Goal: Information Seeking & Learning: Learn about a topic

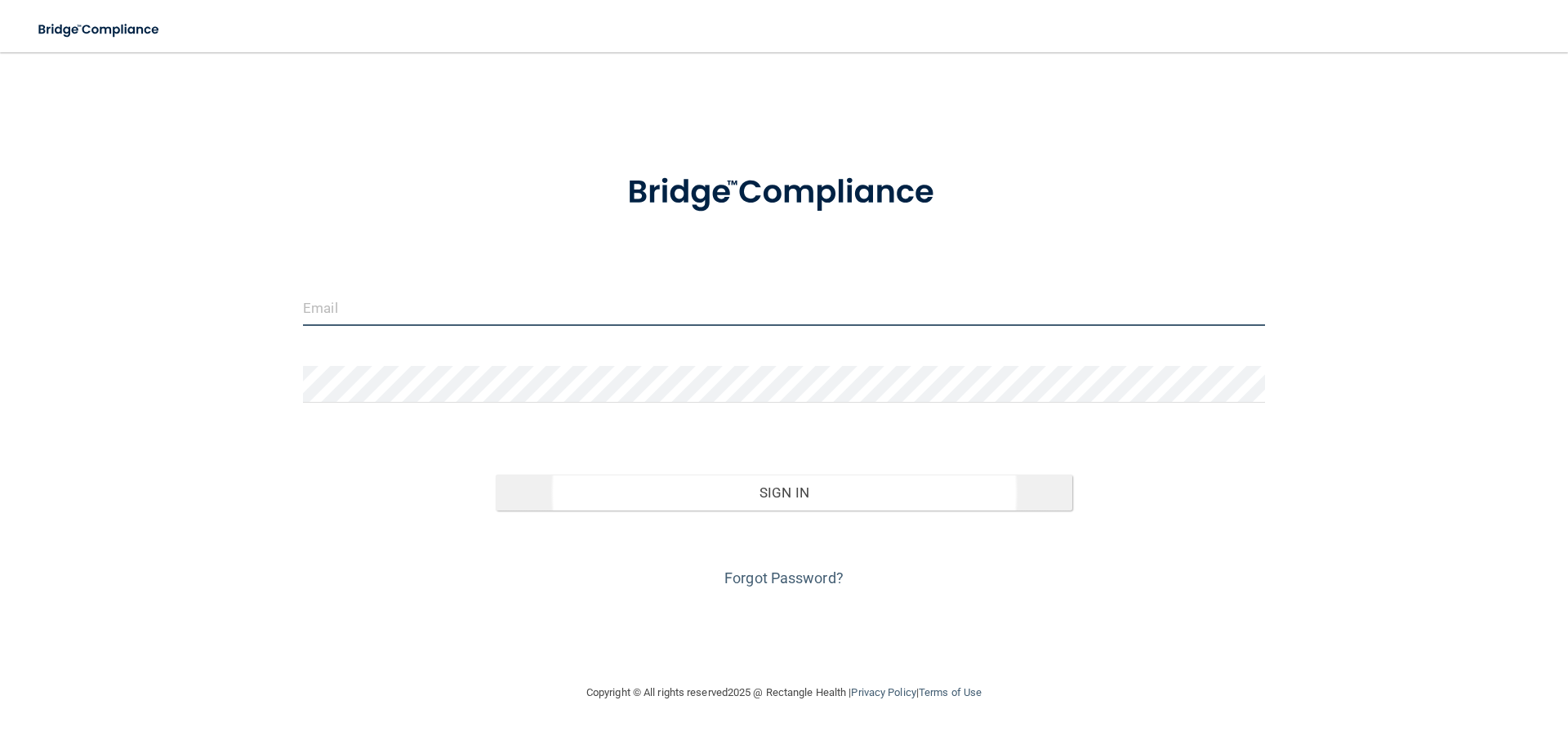
type input "[EMAIL_ADDRESS][DOMAIN_NAME]"
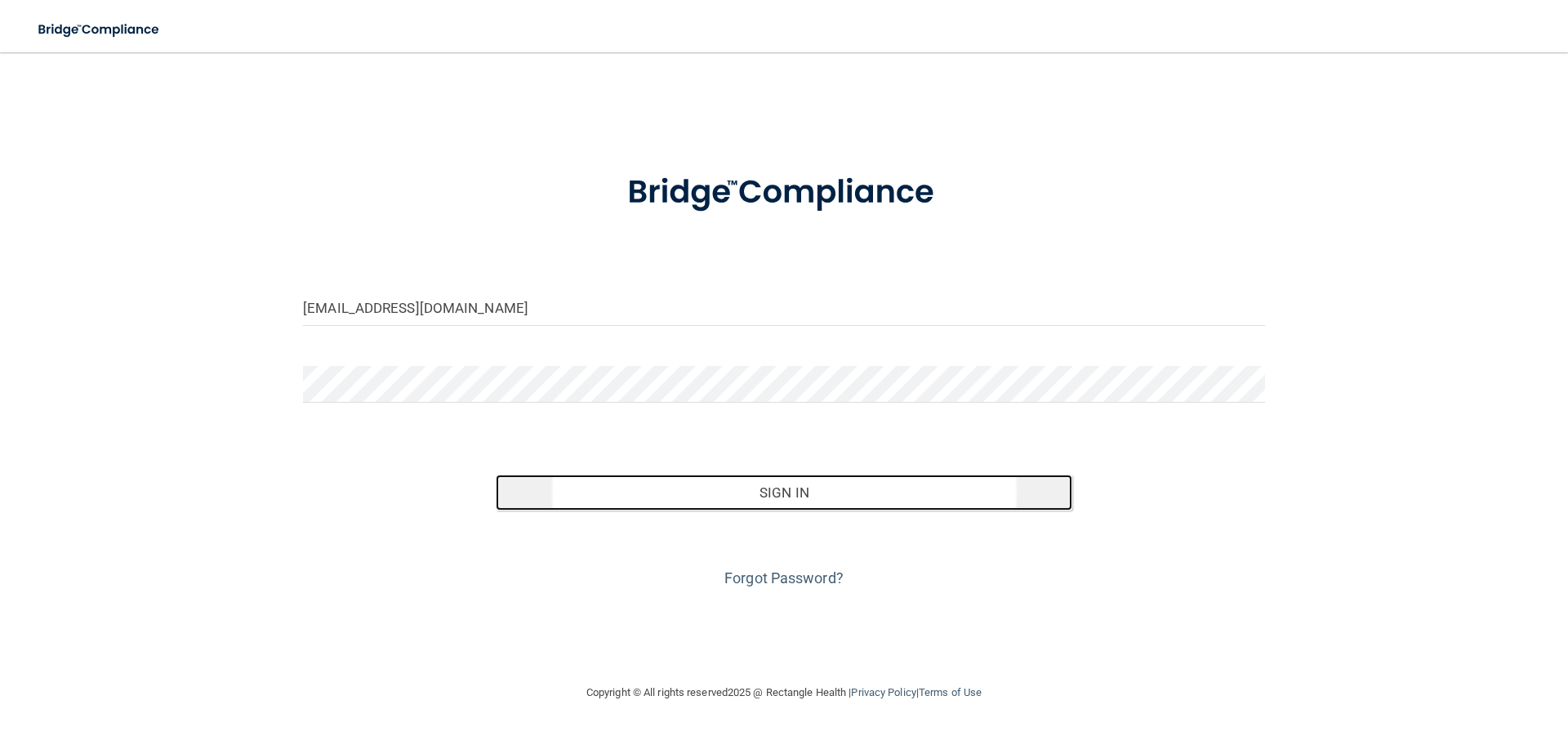
click at [878, 487] on button "Sign In" at bounding box center [784, 492] width 577 height 36
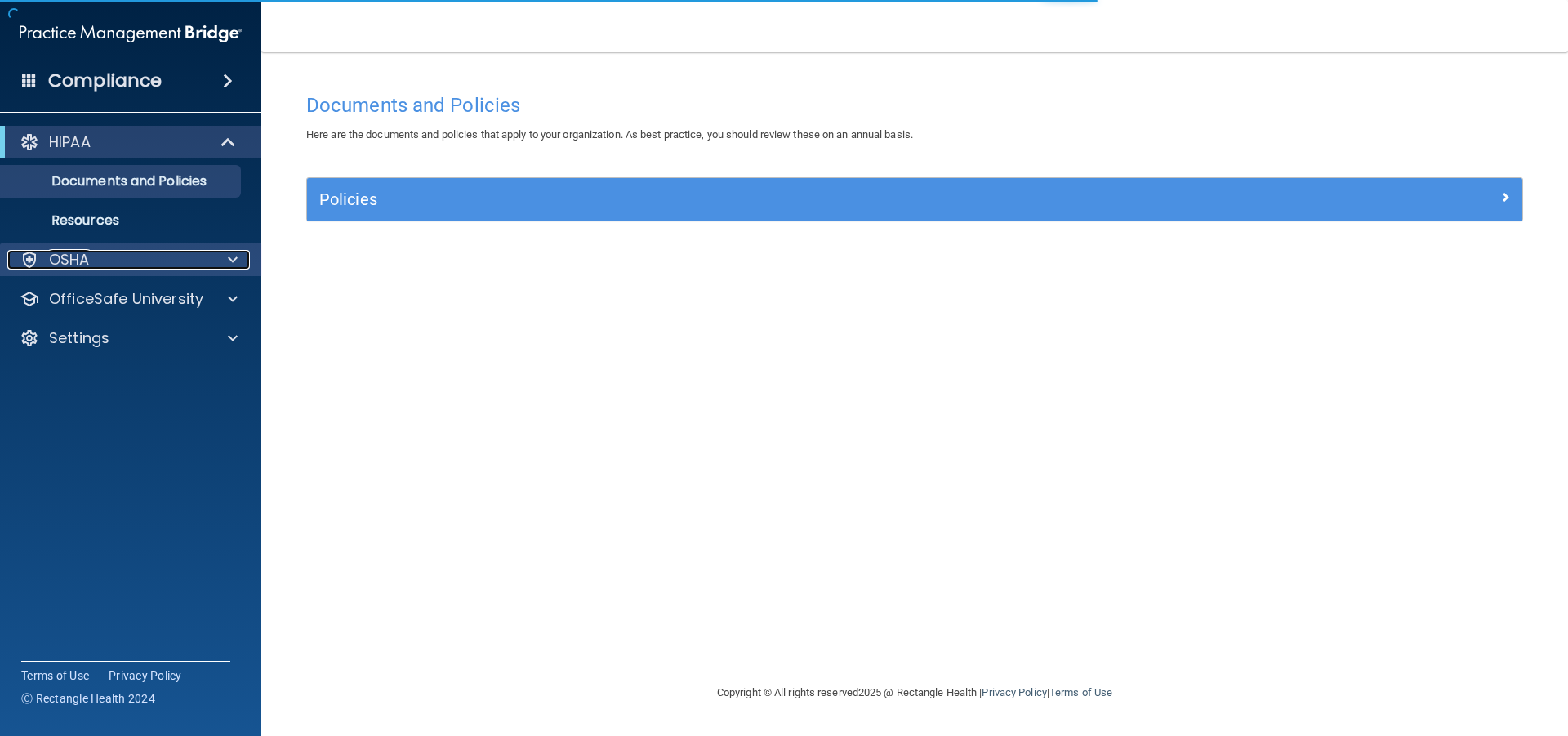
click at [223, 256] on div at bounding box center [231, 259] width 41 height 20
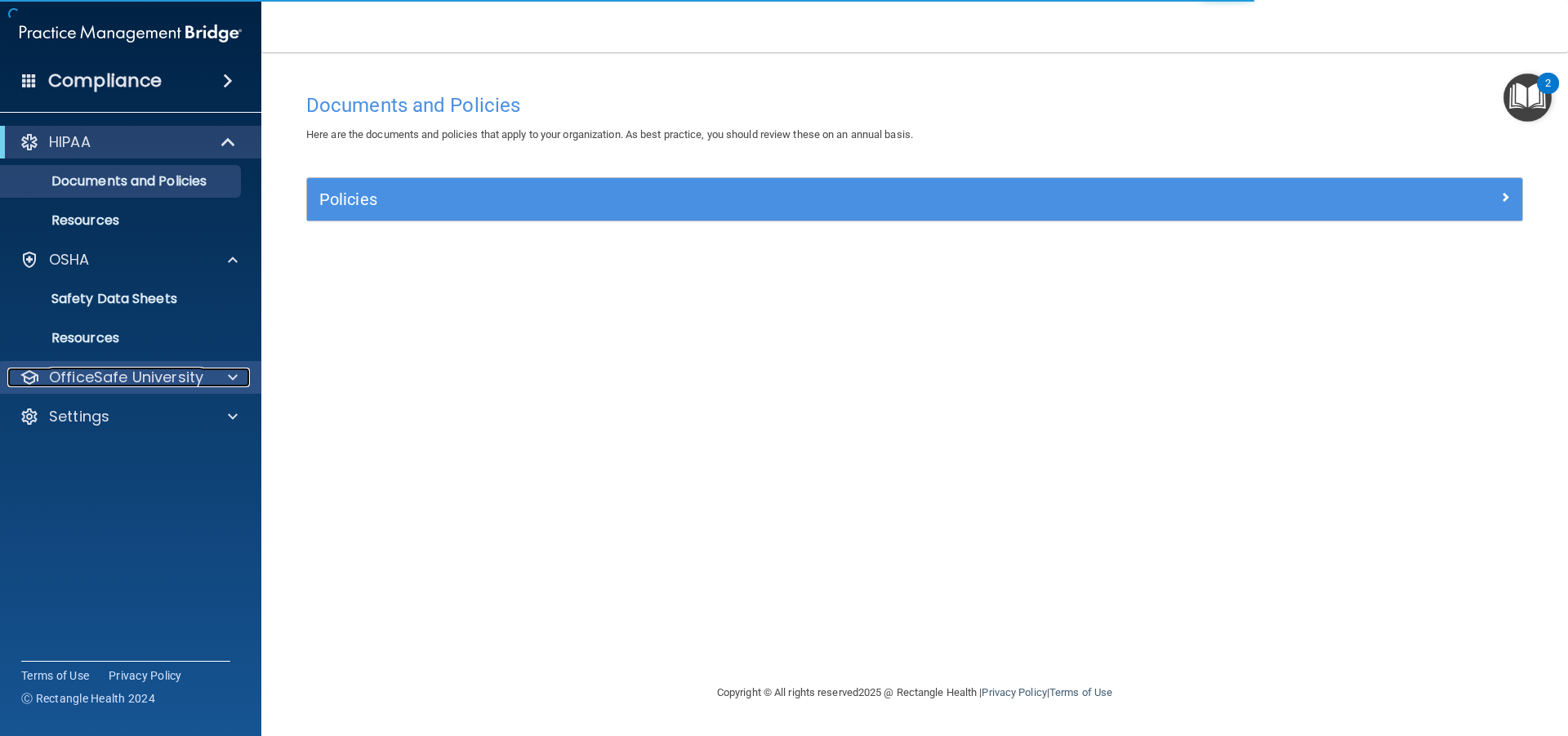
click at [219, 380] on div at bounding box center [231, 377] width 41 height 20
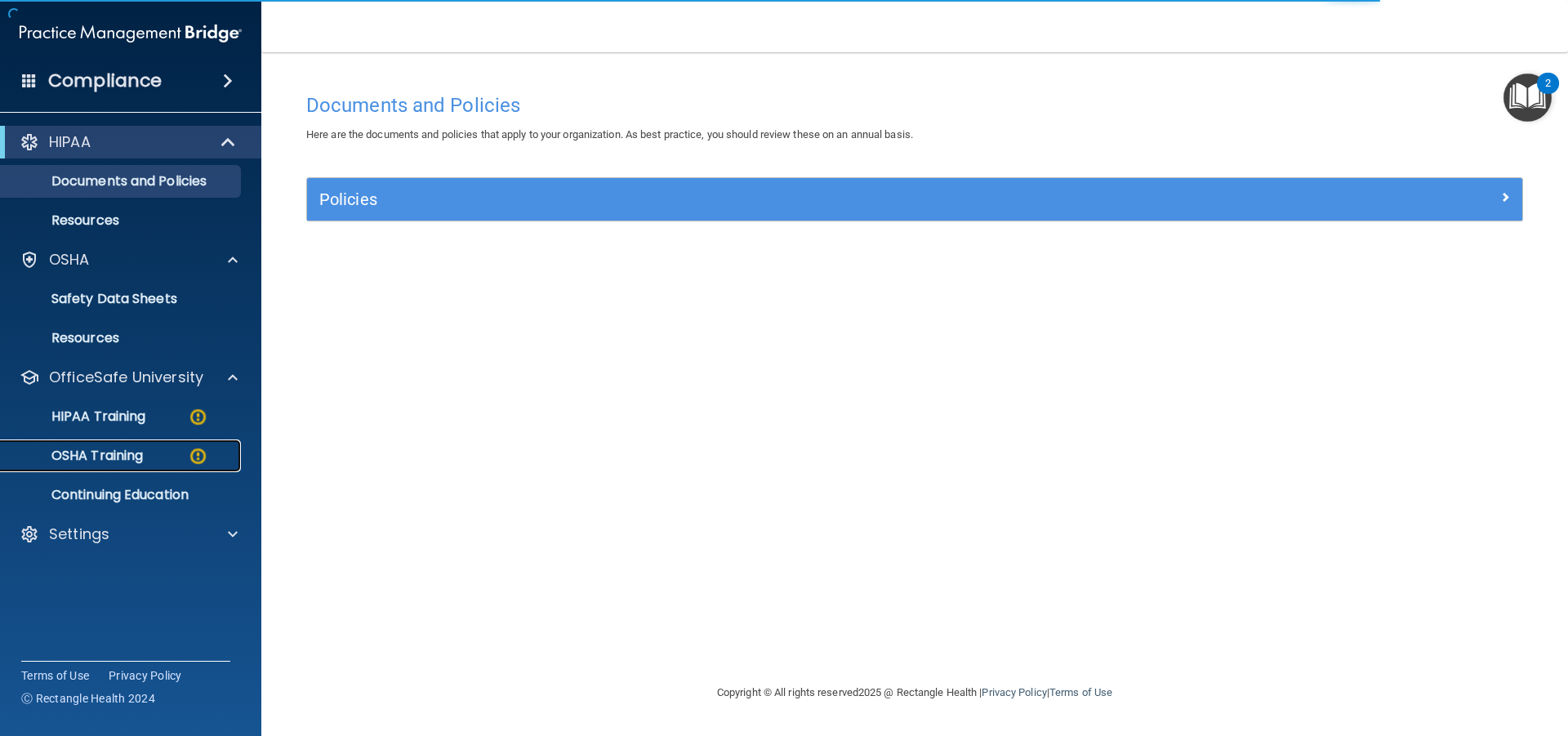
click at [90, 463] on p "OSHA Training" at bounding box center [76, 455] width 132 height 16
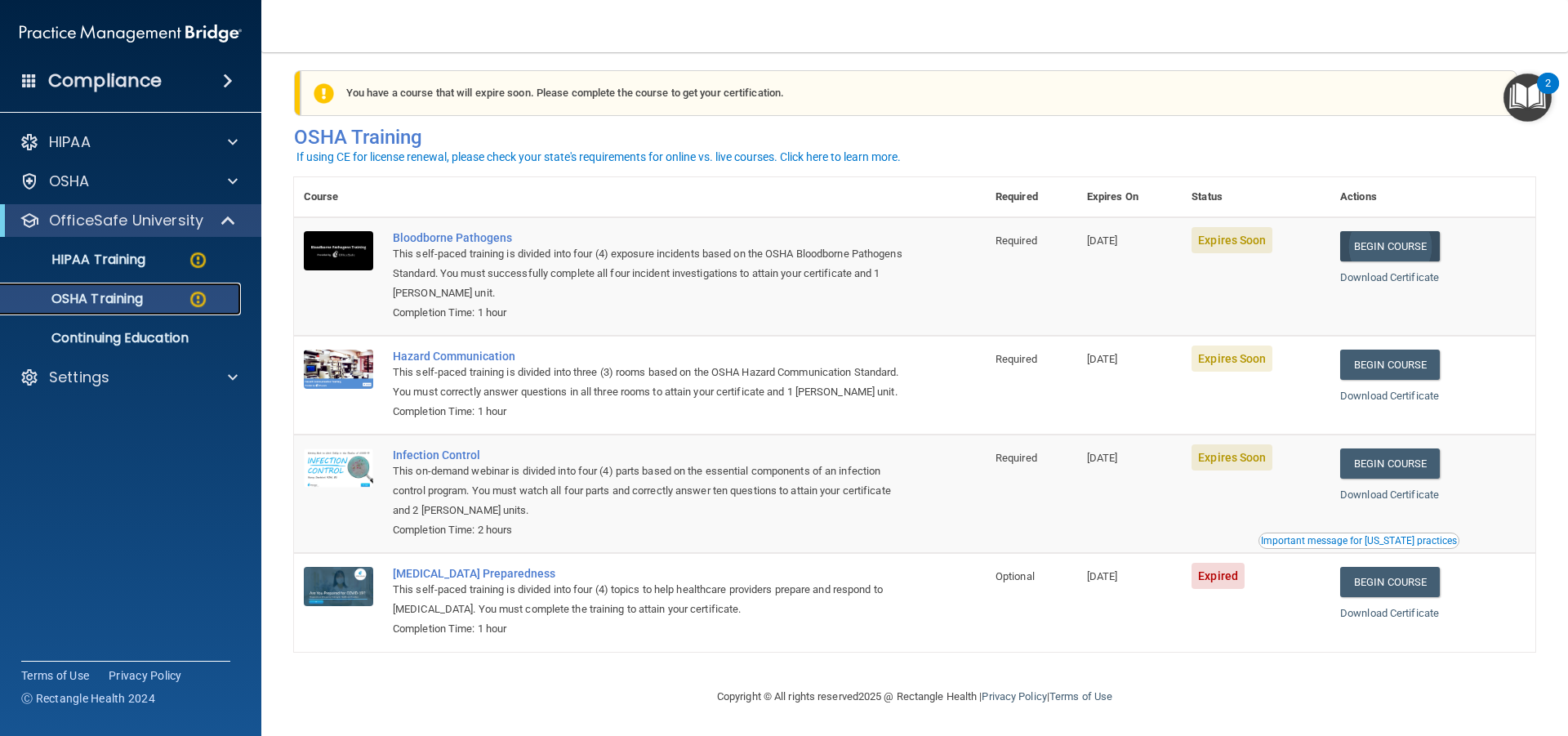
scroll to position [35, 0]
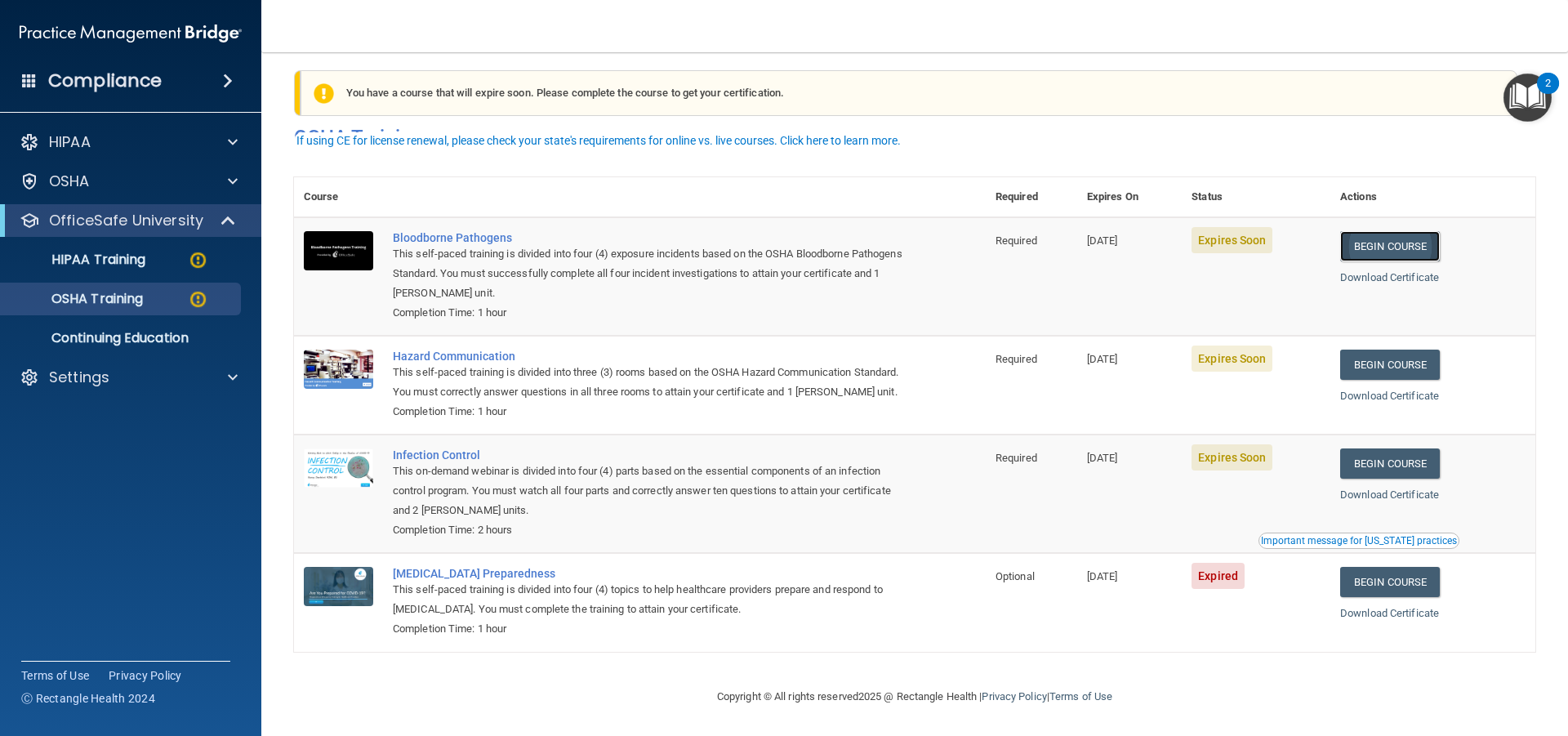
click at [1418, 231] on link "Begin Course" at bounding box center [1390, 245] width 100 height 30
click at [234, 373] on span at bounding box center [232, 377] width 9 height 20
click at [106, 451] on p "Sign Out" at bounding box center [122, 455] width 223 height 16
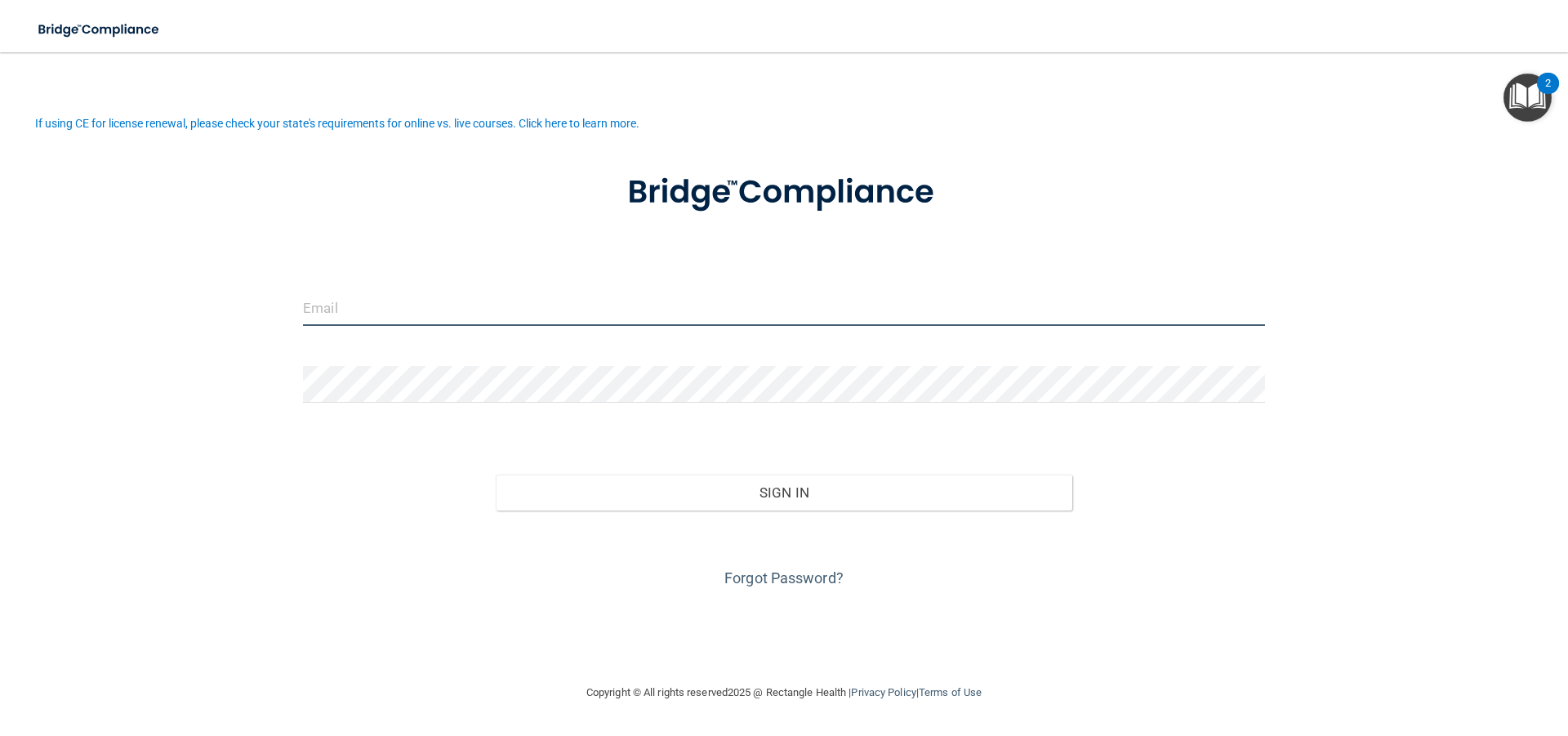
type input "[EMAIL_ADDRESS][DOMAIN_NAME]"
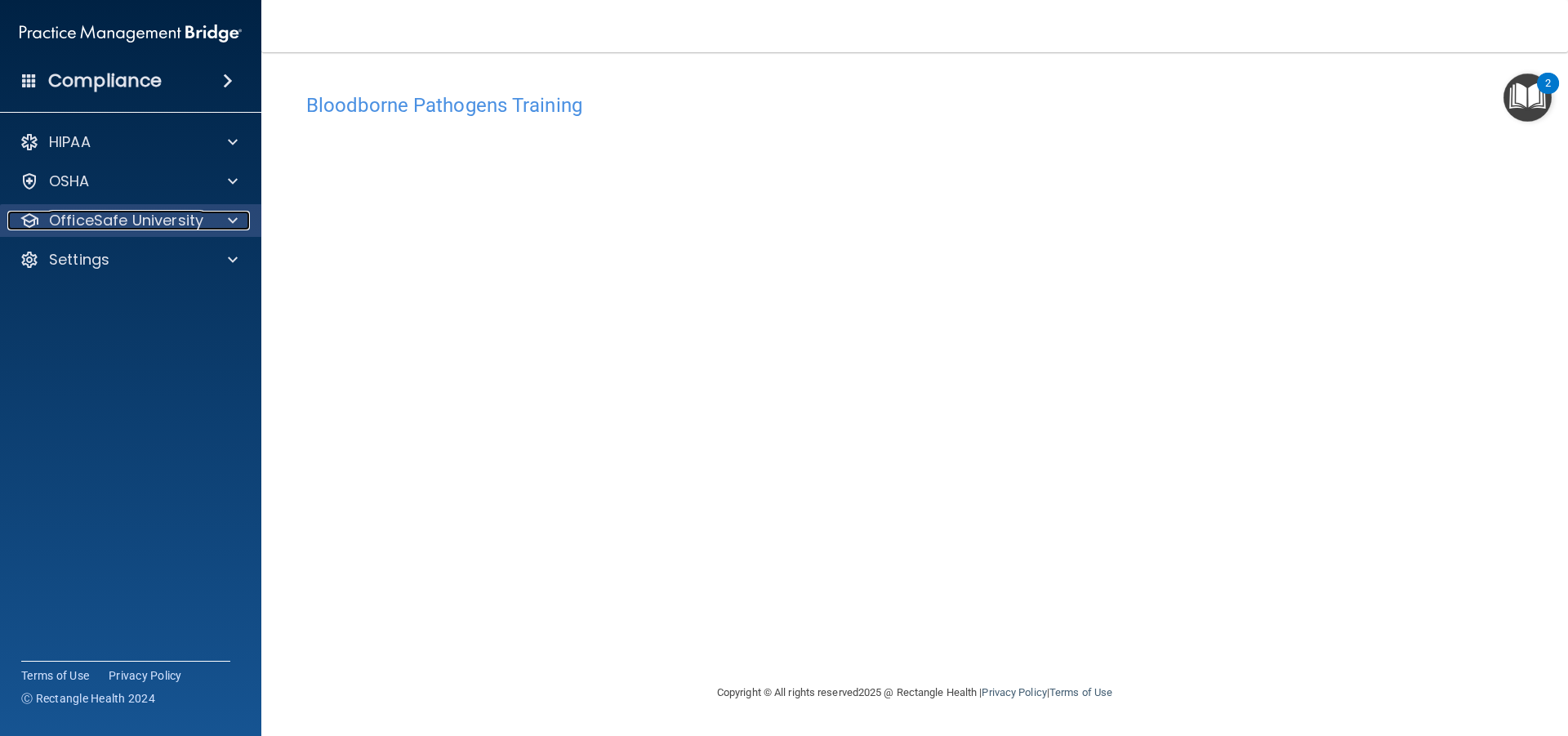
click at [220, 214] on div at bounding box center [231, 220] width 41 height 20
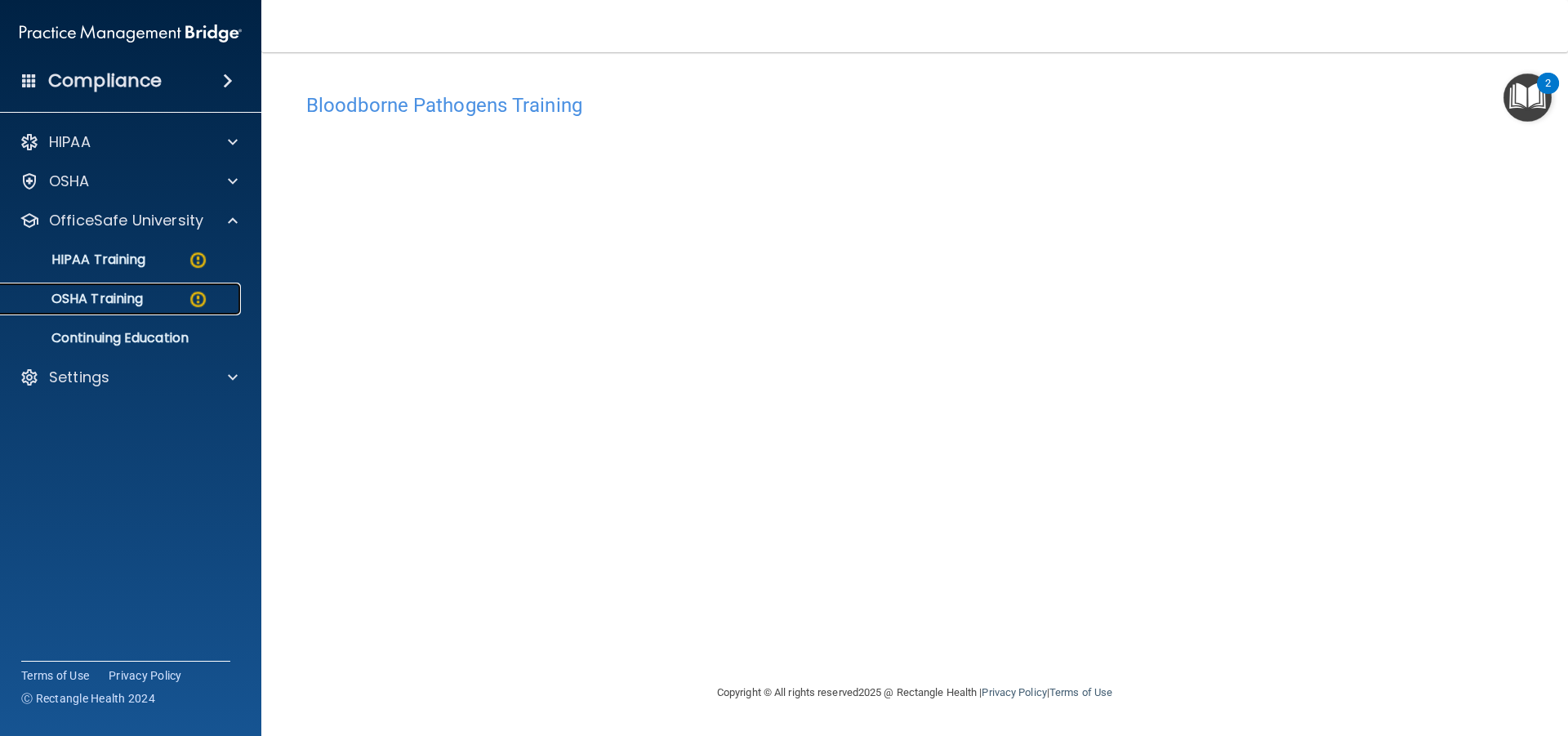
click at [150, 293] on div "OSHA Training" at bounding box center [122, 299] width 223 height 16
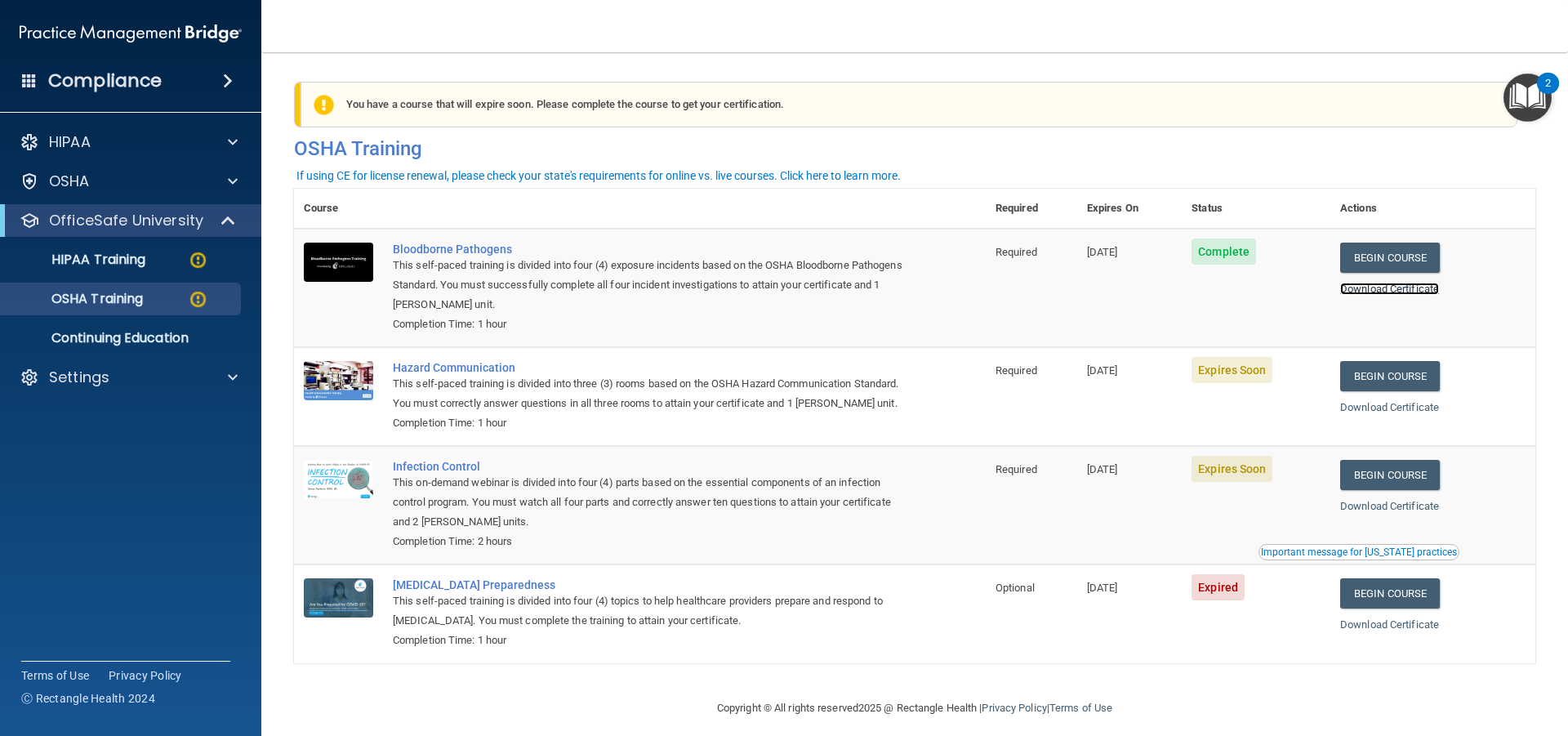
click at [1414, 290] on link "Download Certificate" at bounding box center [1390, 288] width 99 height 12
click at [1401, 377] on link "Begin Course" at bounding box center [1390, 376] width 100 height 30
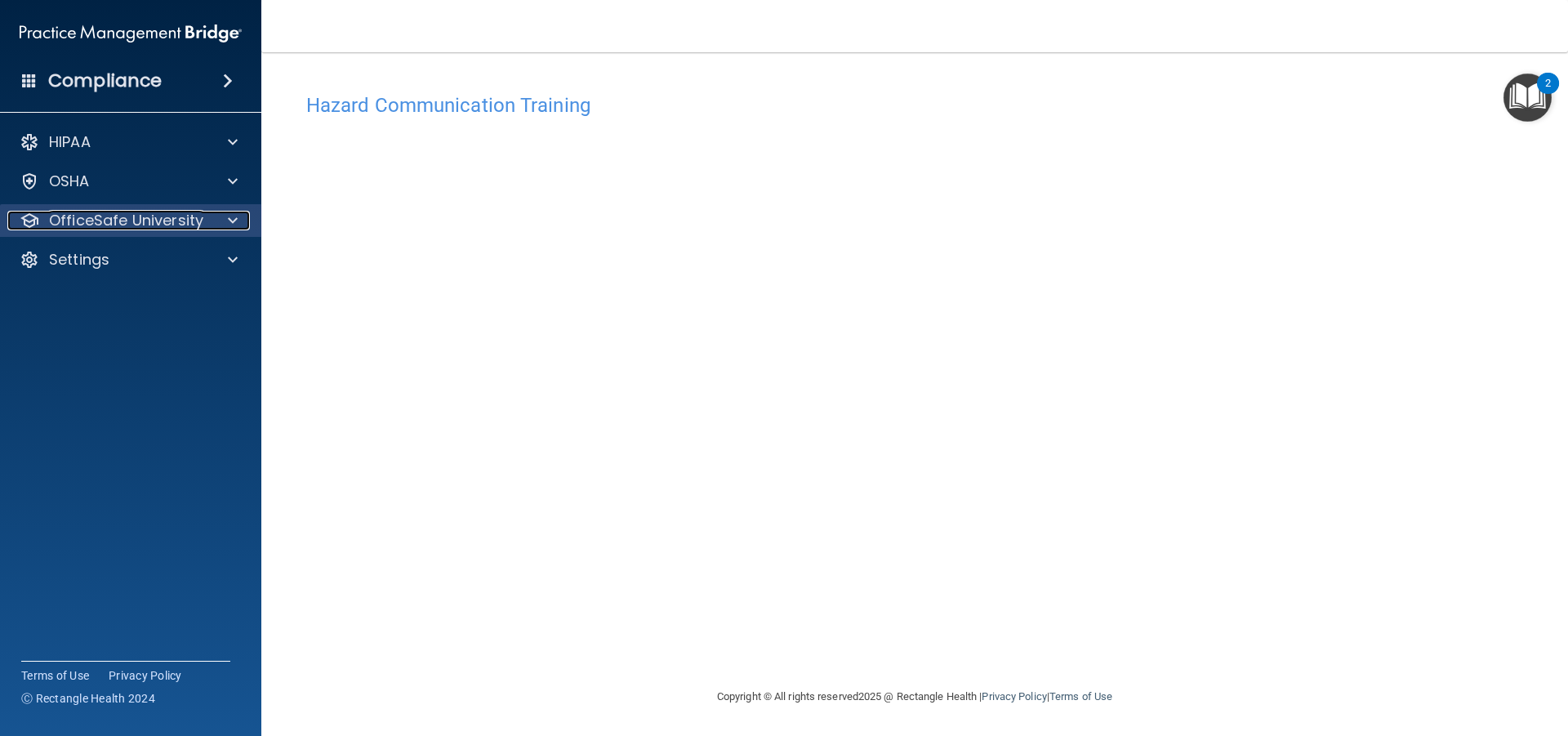
click at [226, 227] on div at bounding box center [231, 220] width 41 height 20
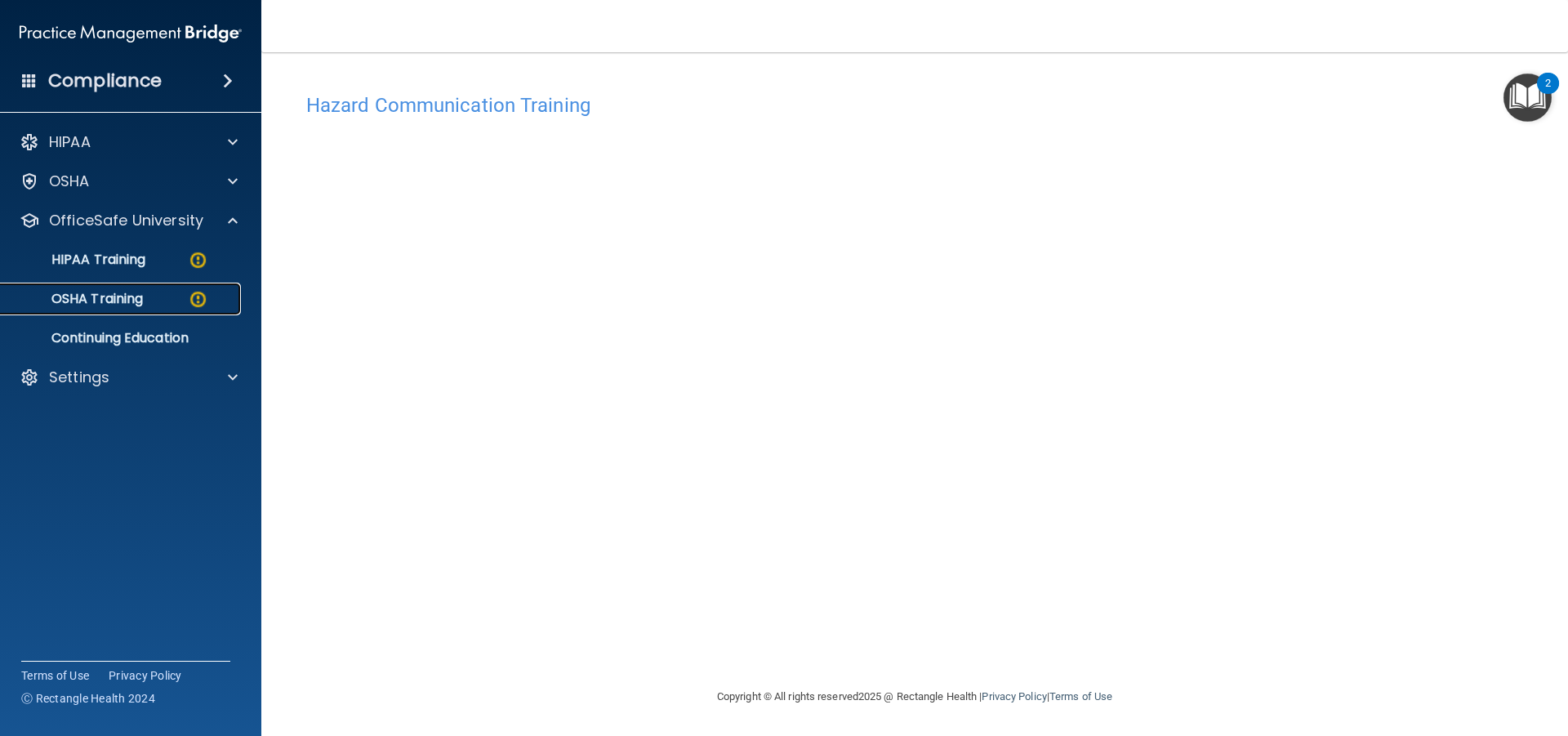
click at [179, 304] on div "OSHA Training" at bounding box center [122, 299] width 223 height 16
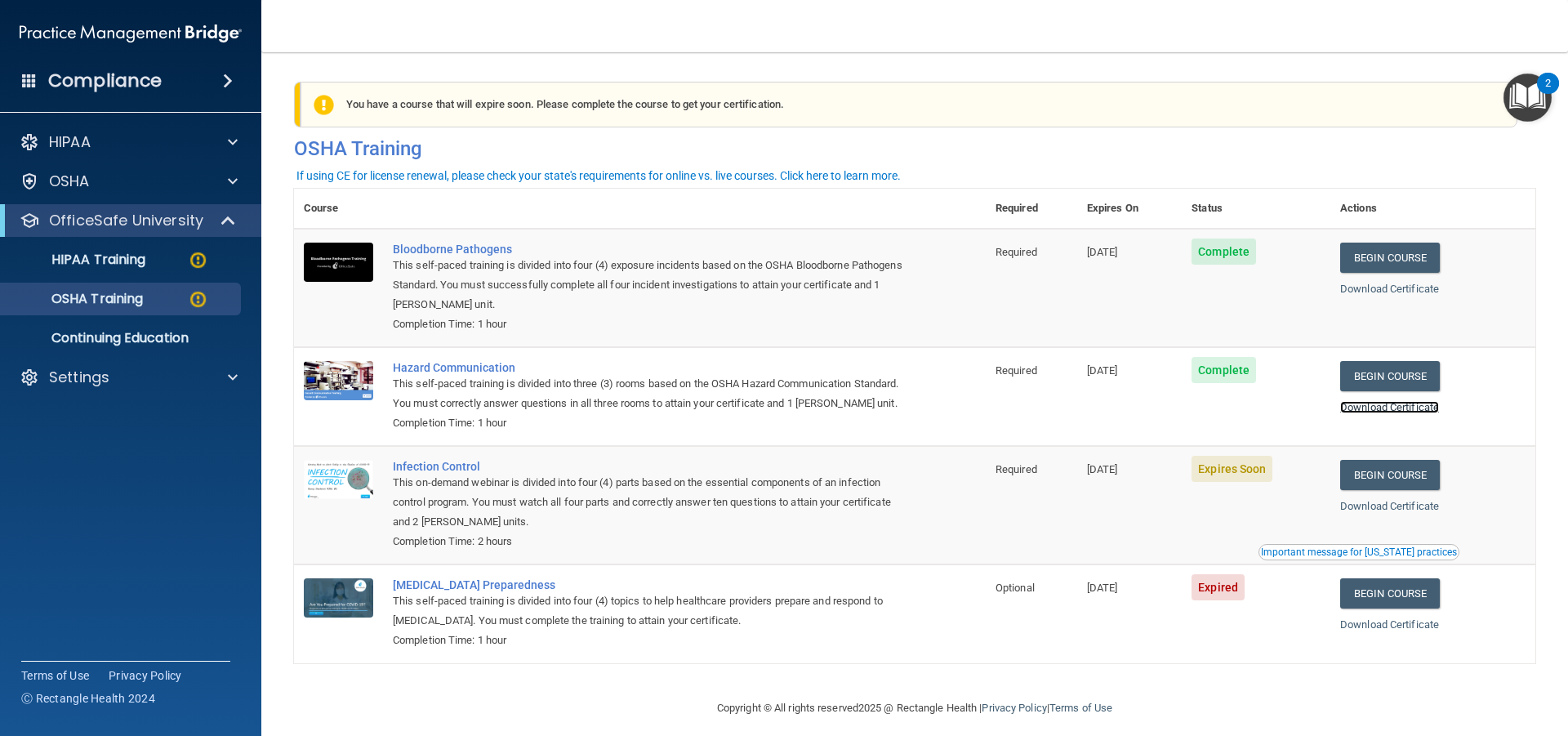
click at [1377, 410] on link "Download Certificate" at bounding box center [1390, 407] width 99 height 12
click at [1395, 490] on link "Begin Course" at bounding box center [1390, 474] width 100 height 30
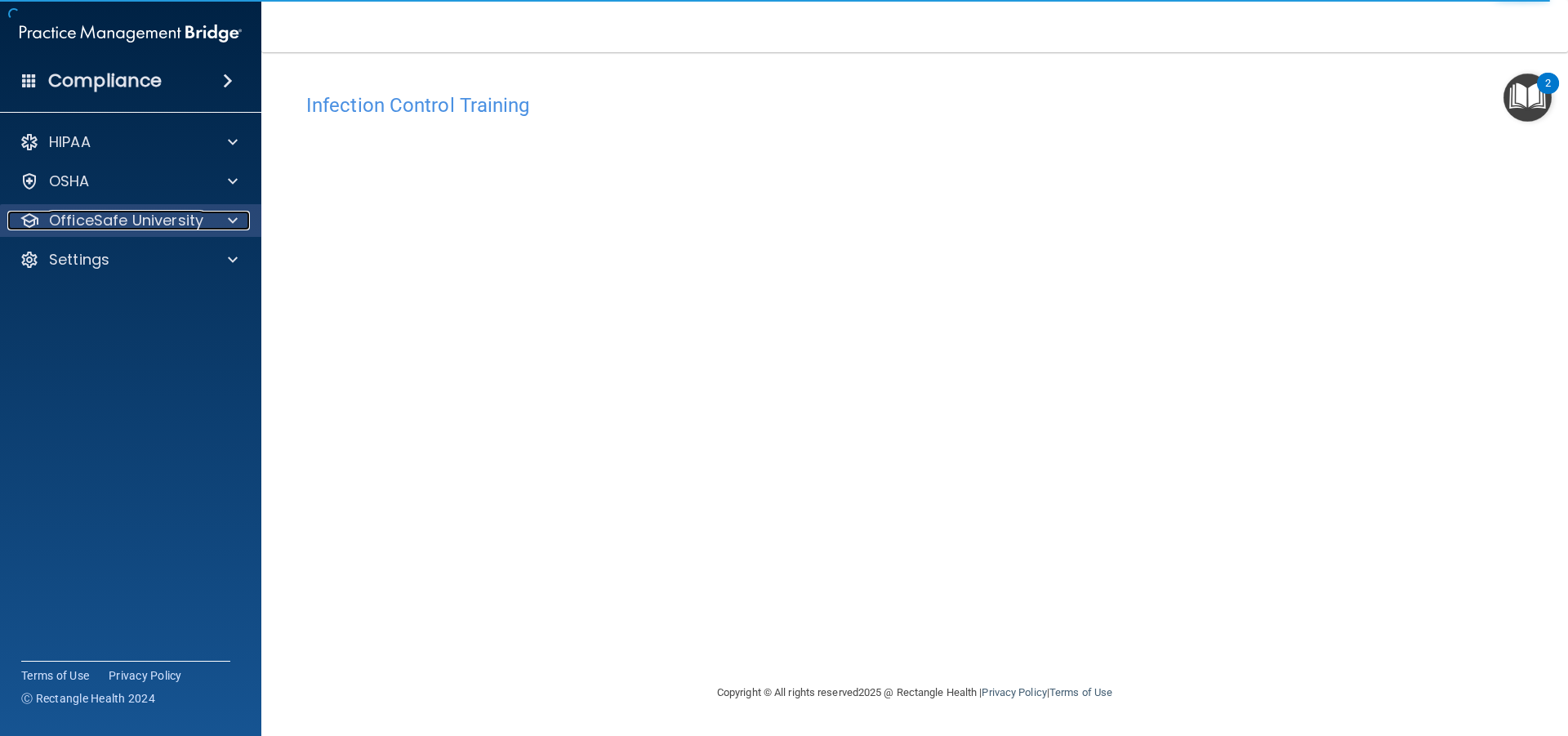
click at [228, 218] on span at bounding box center [232, 220] width 9 height 20
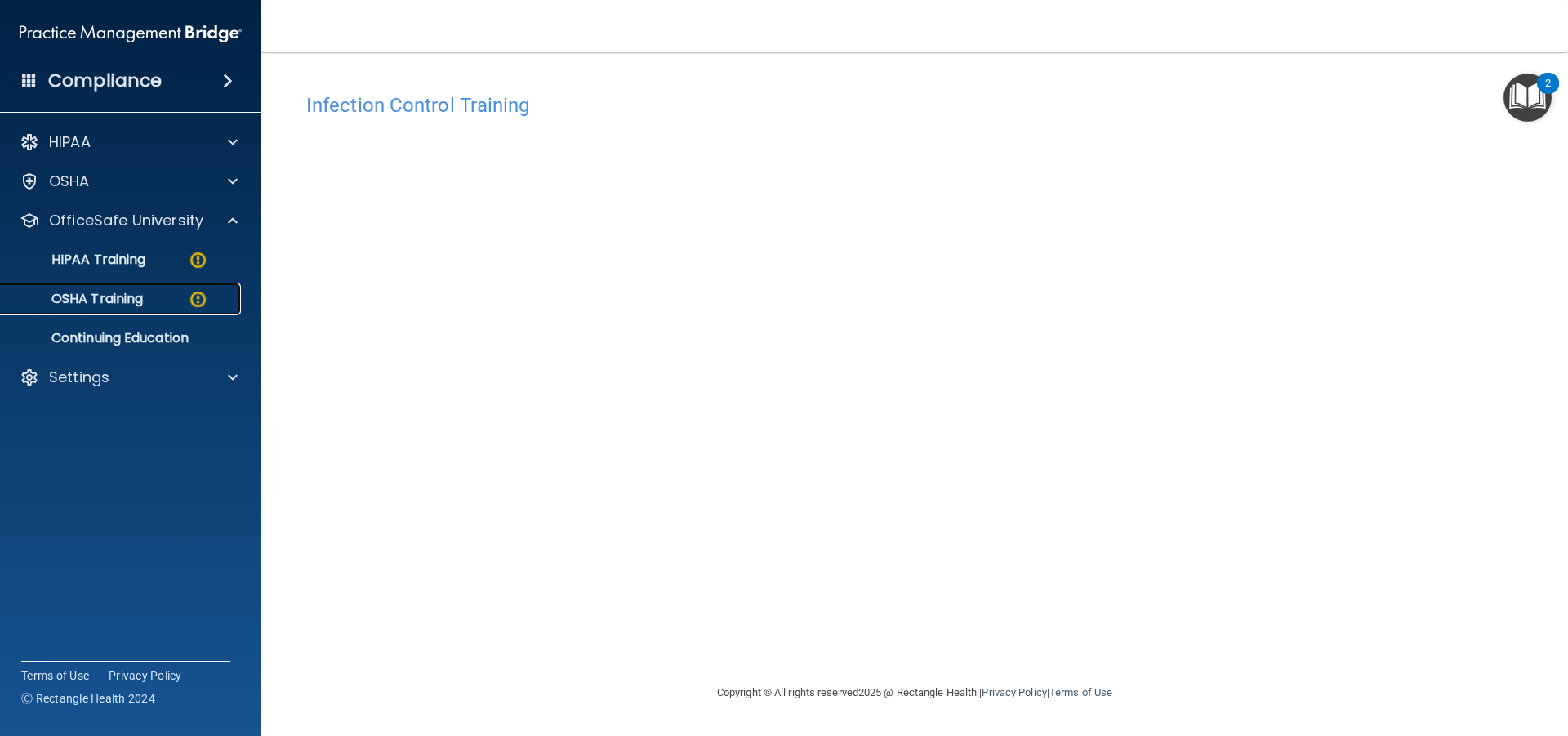
click at [190, 293] on img at bounding box center [198, 299] width 21 height 21
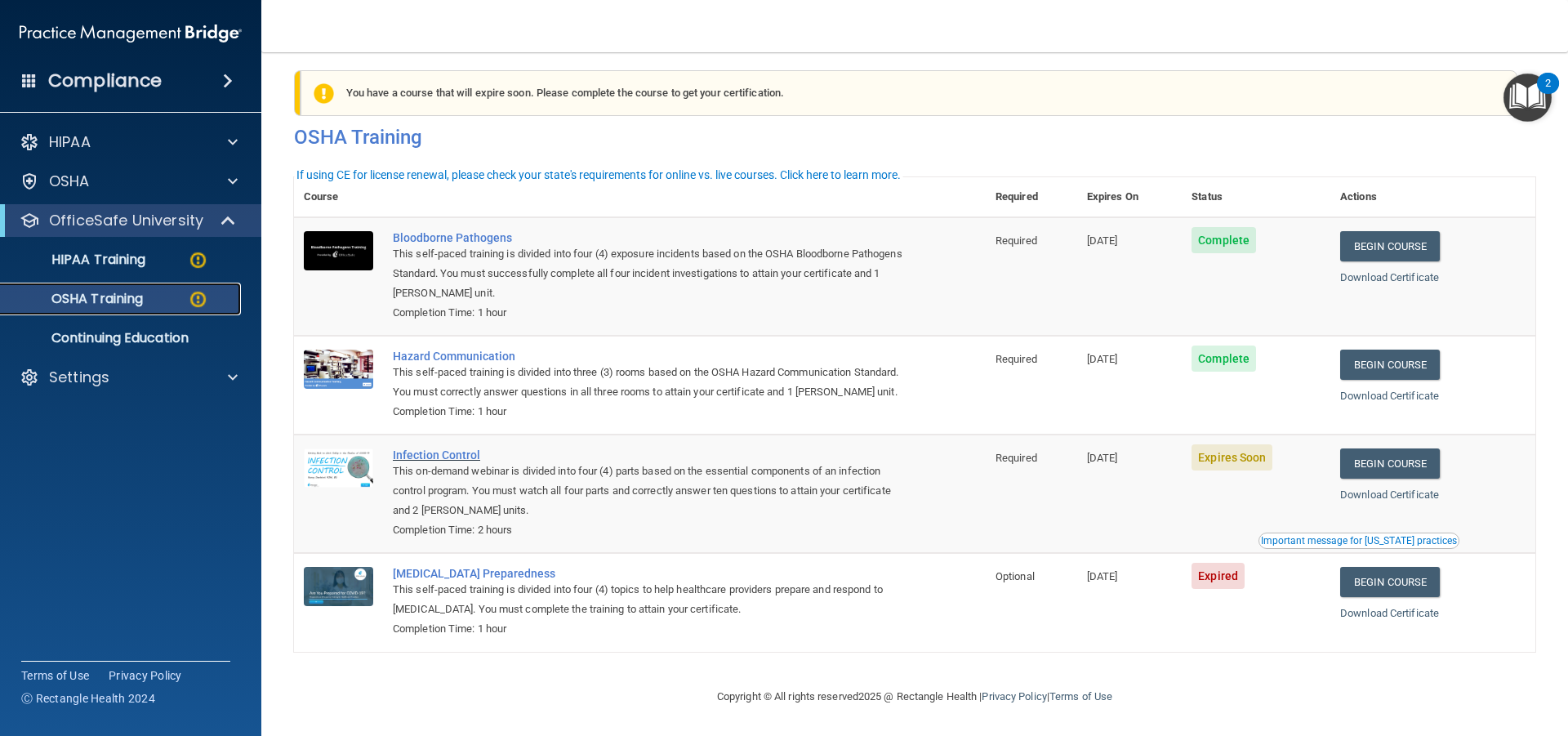
scroll to position [35, 0]
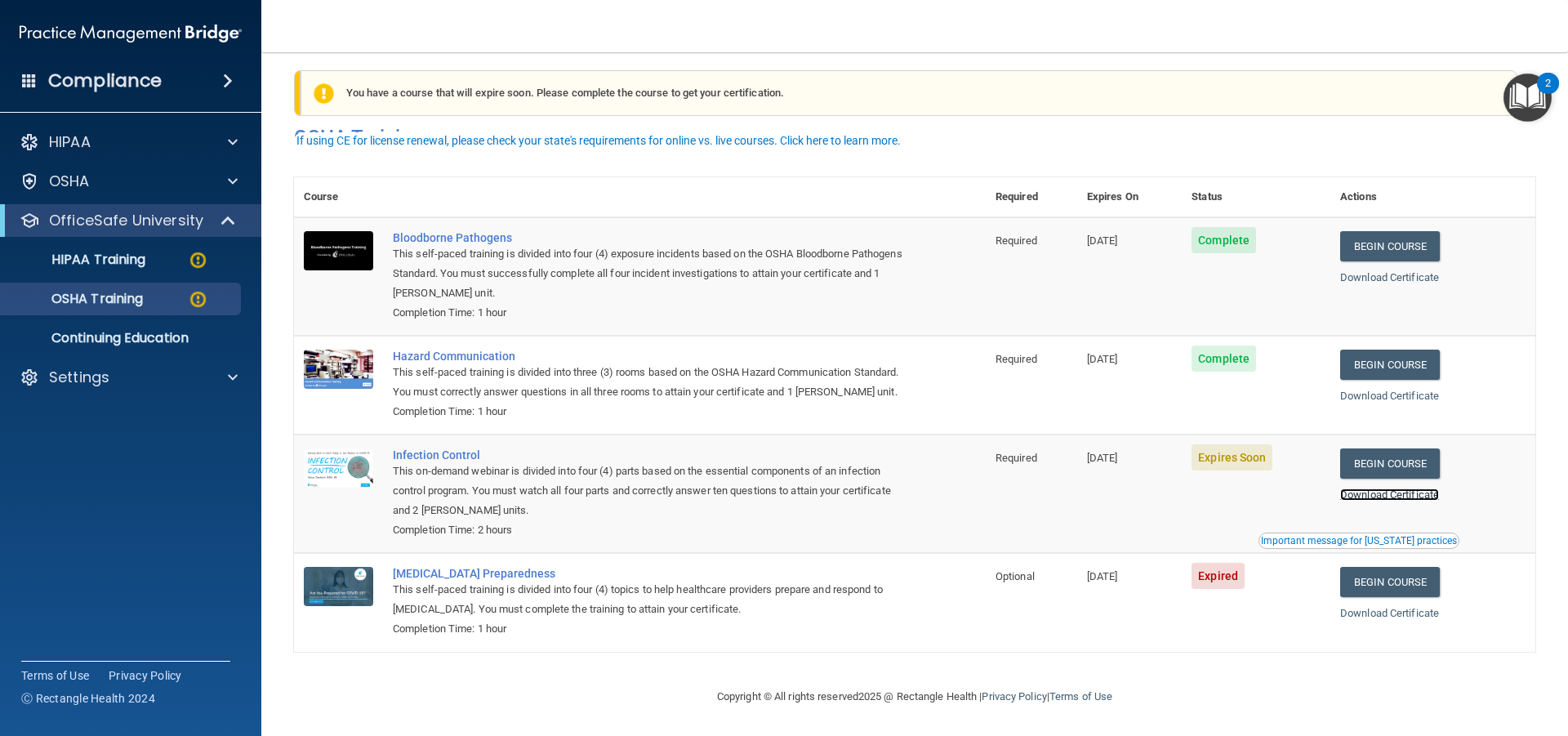
click at [1394, 493] on link "Download Certificate" at bounding box center [1390, 494] width 99 height 12
click at [1397, 452] on link "Begin Course" at bounding box center [1390, 463] width 100 height 30
click at [1405, 490] on link "Download Certificate" at bounding box center [1390, 494] width 99 height 12
click at [1403, 454] on link "Begin Course" at bounding box center [1390, 463] width 100 height 30
click at [149, 253] on div "HIPAA Training" at bounding box center [122, 259] width 223 height 16
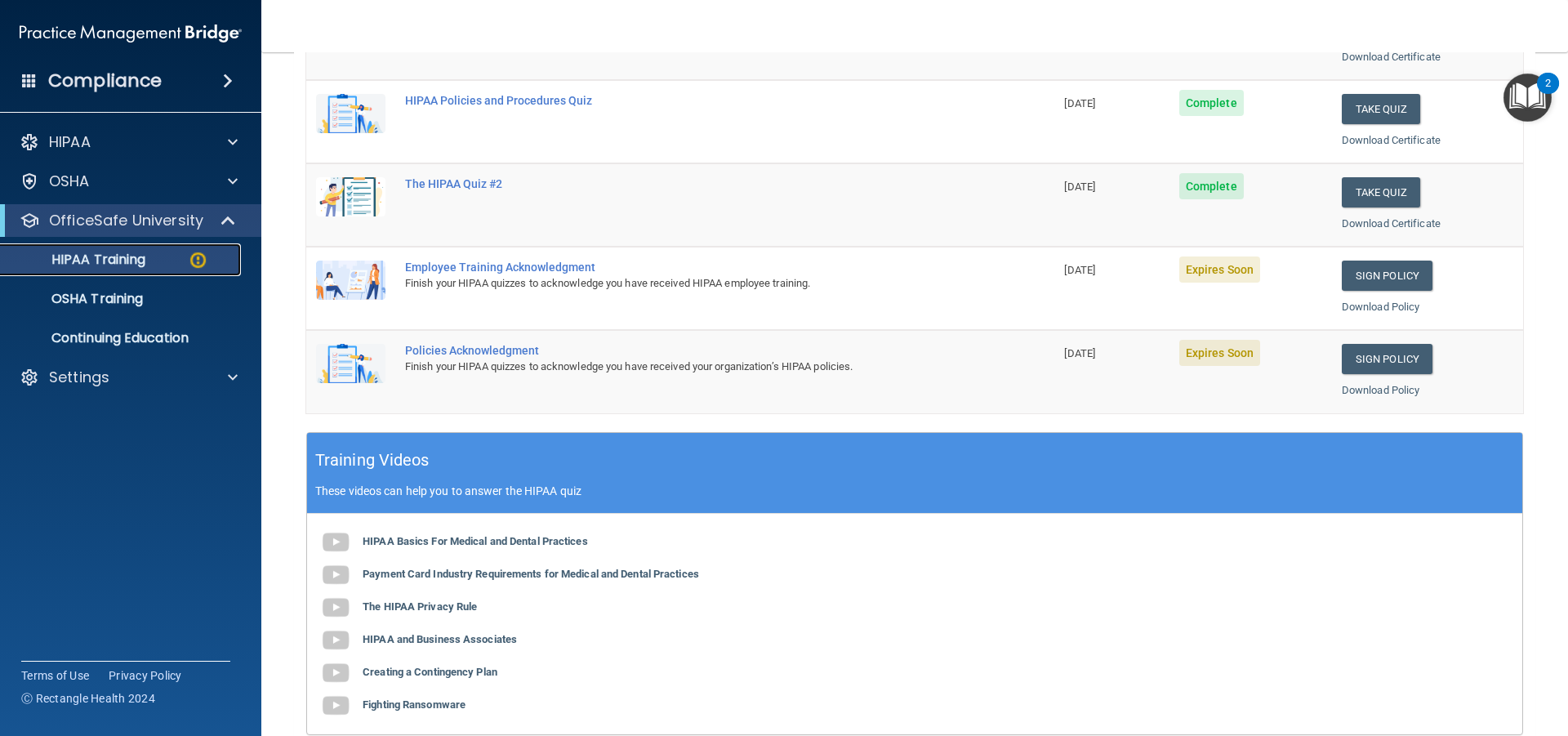
scroll to position [249, 0]
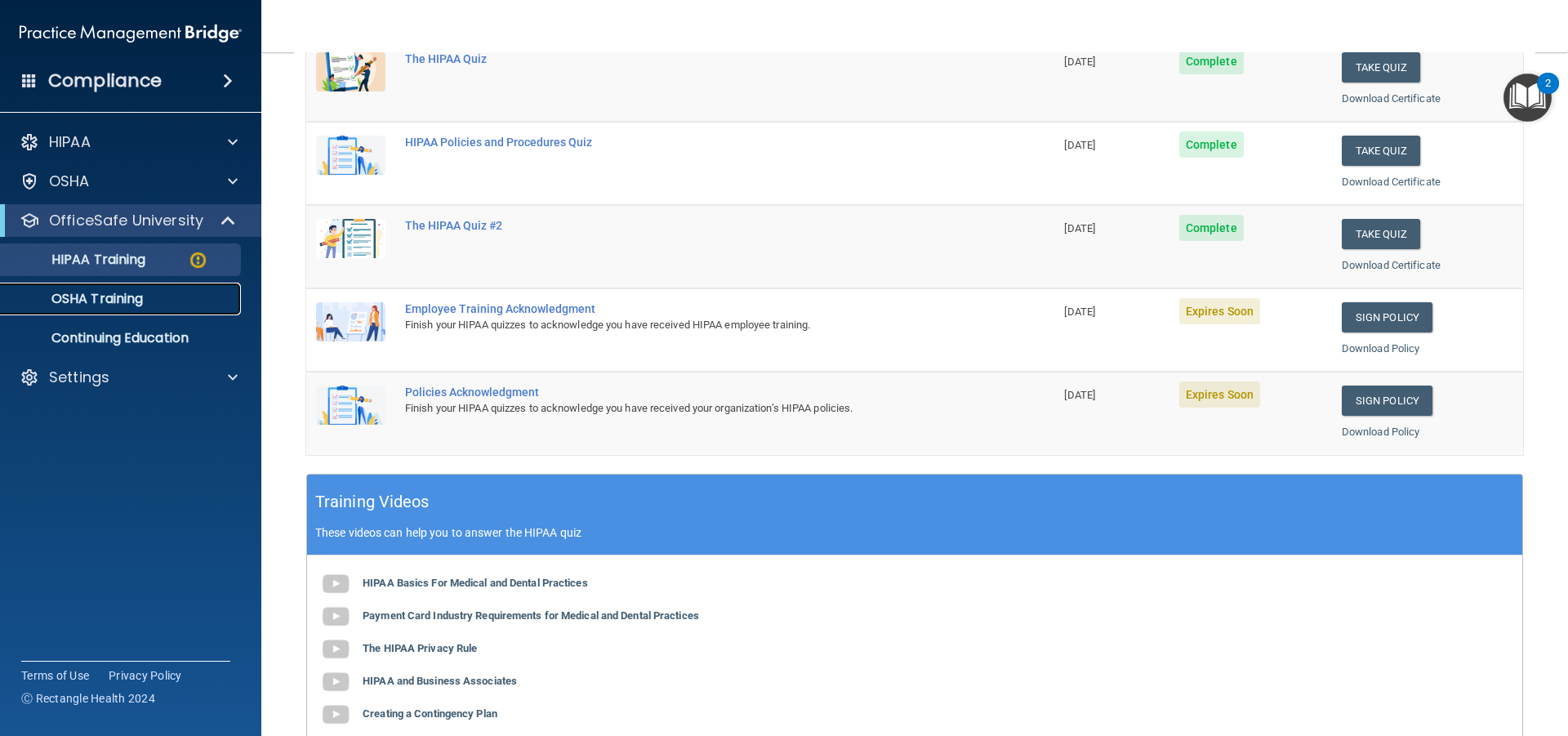
click at [100, 293] on p "OSHA Training" at bounding box center [76, 299] width 132 height 16
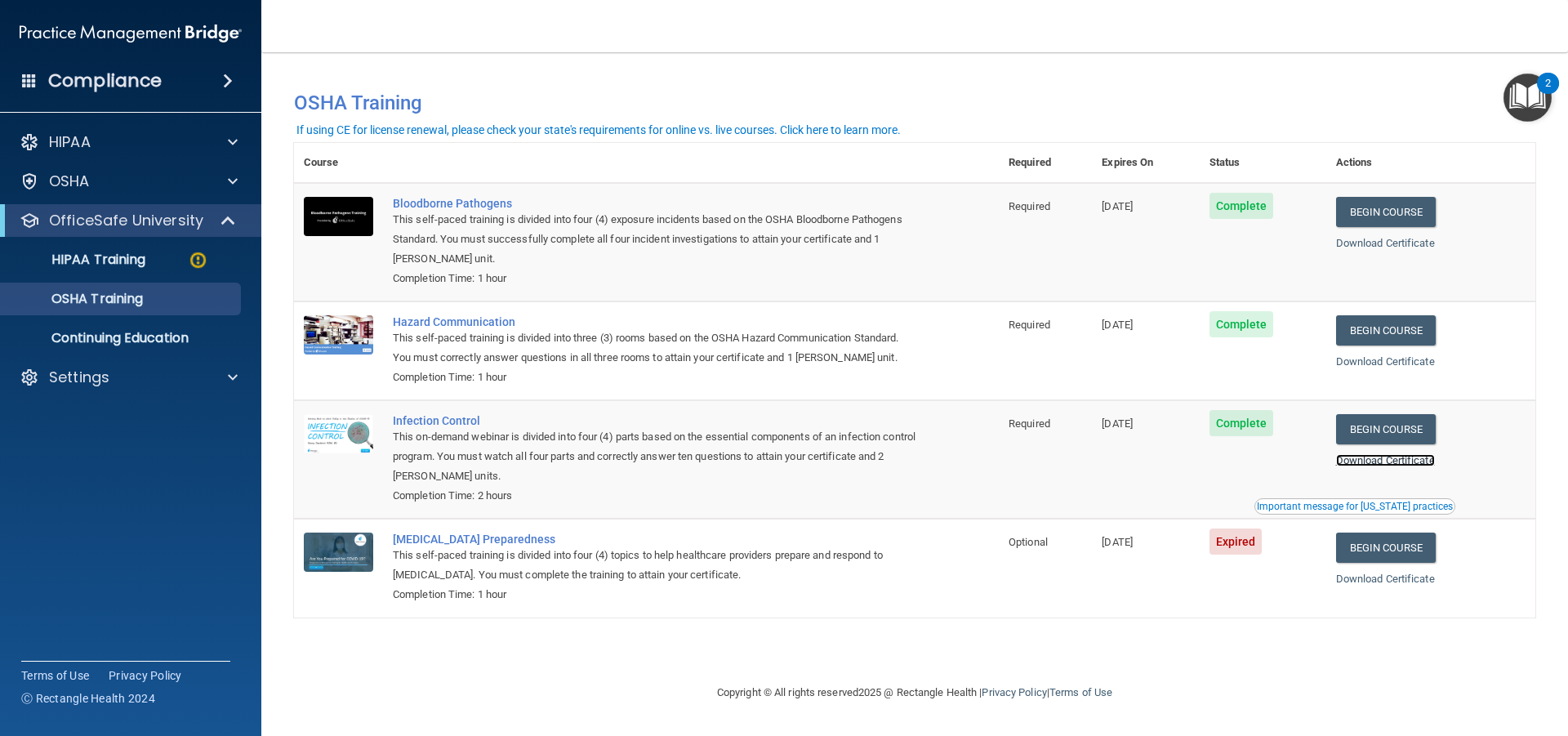
click at [1408, 459] on link "Download Certificate" at bounding box center [1385, 460] width 99 height 12
click at [141, 262] on p "HIPAA Training" at bounding box center [77, 259] width 135 height 16
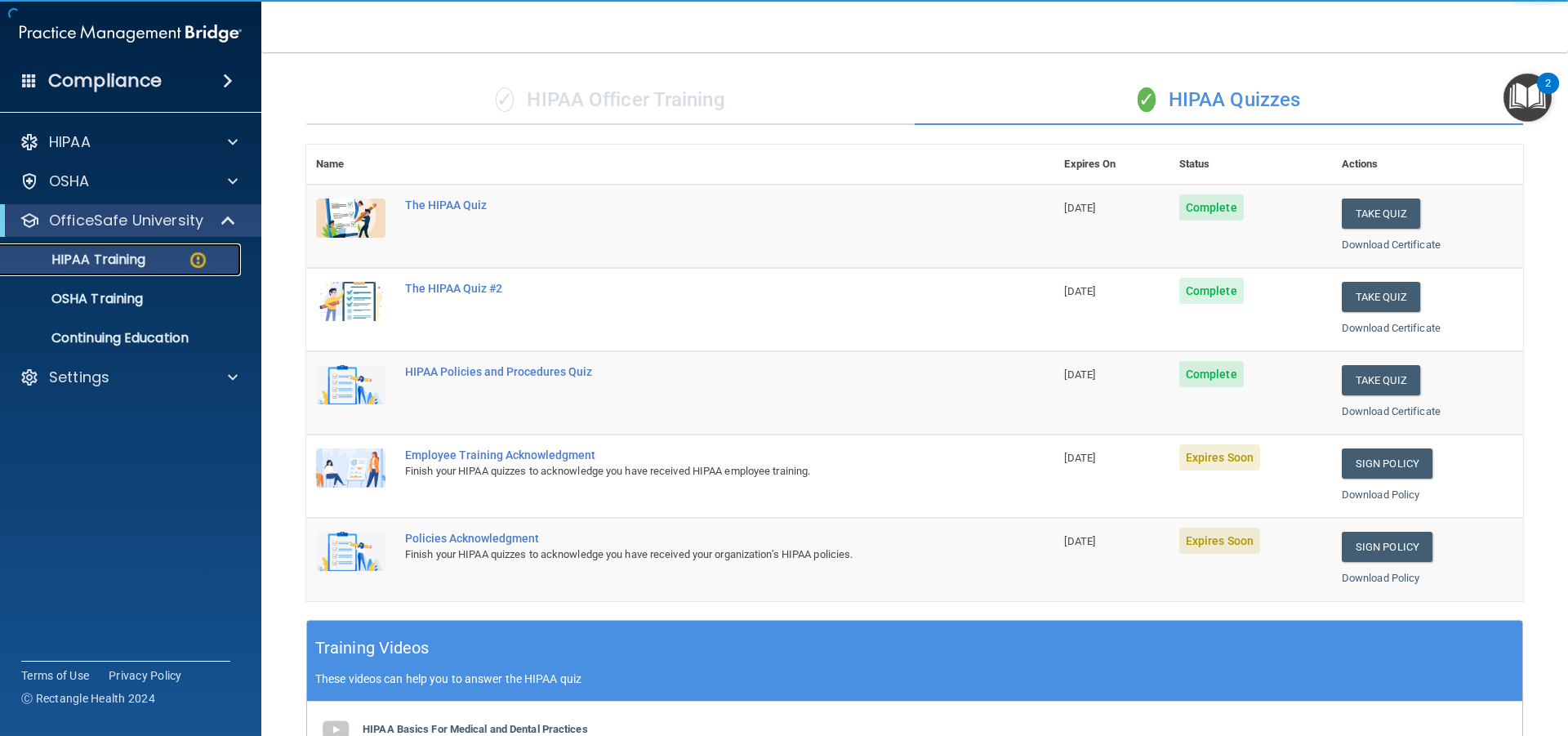
scroll to position [245, 0]
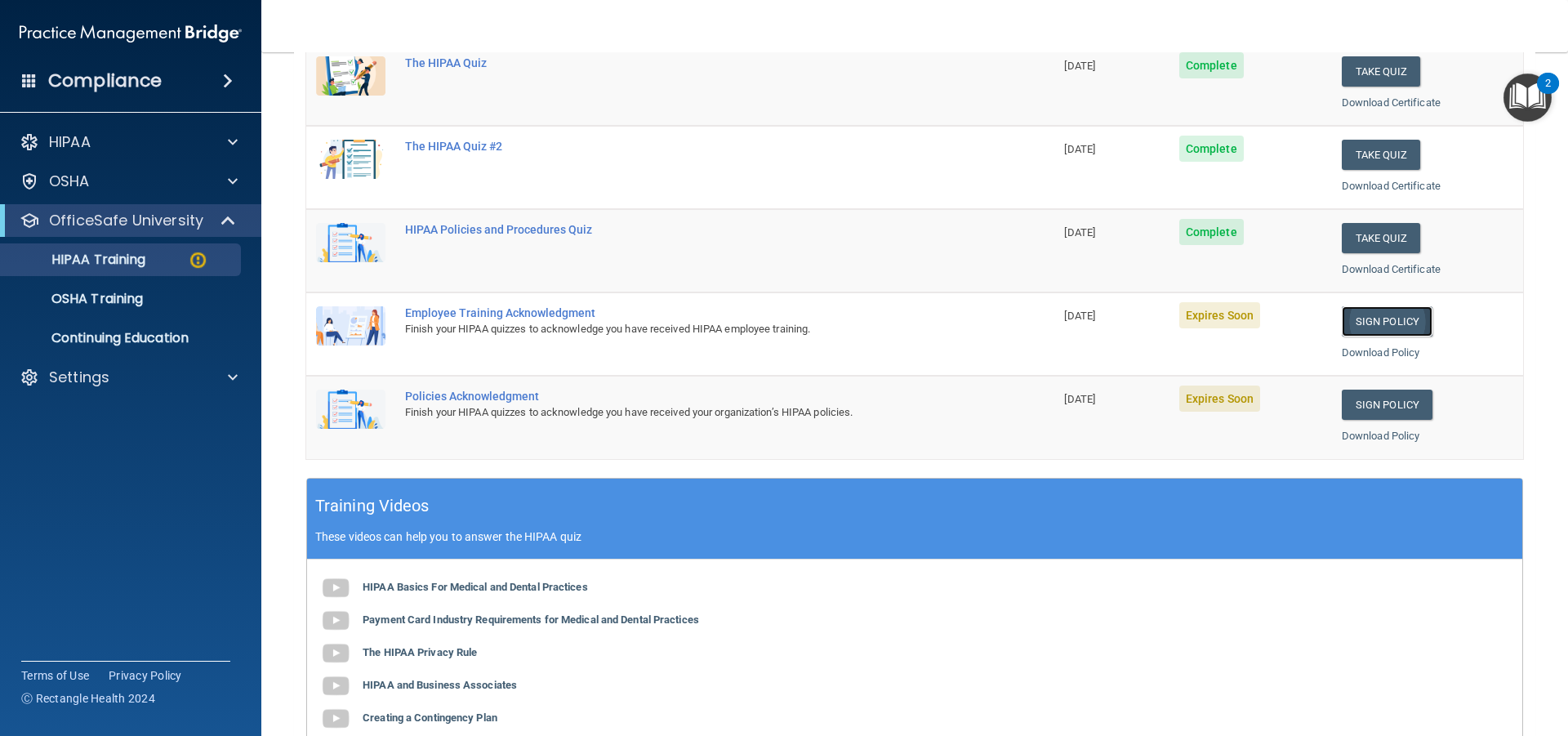
click at [1405, 315] on link "Sign Policy" at bounding box center [1388, 321] width 91 height 30
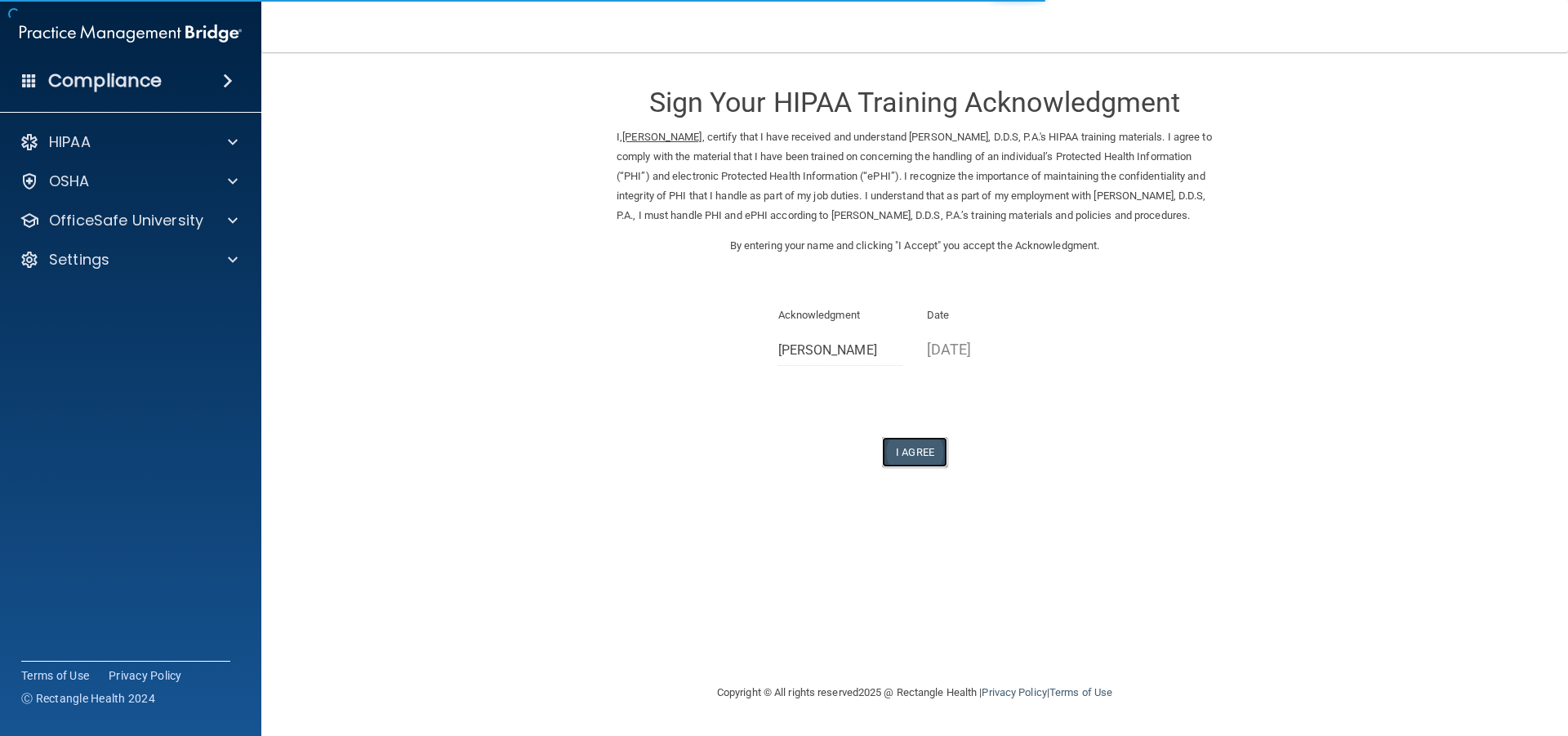
click at [914, 447] on button "I Agree" at bounding box center [914, 451] width 65 height 30
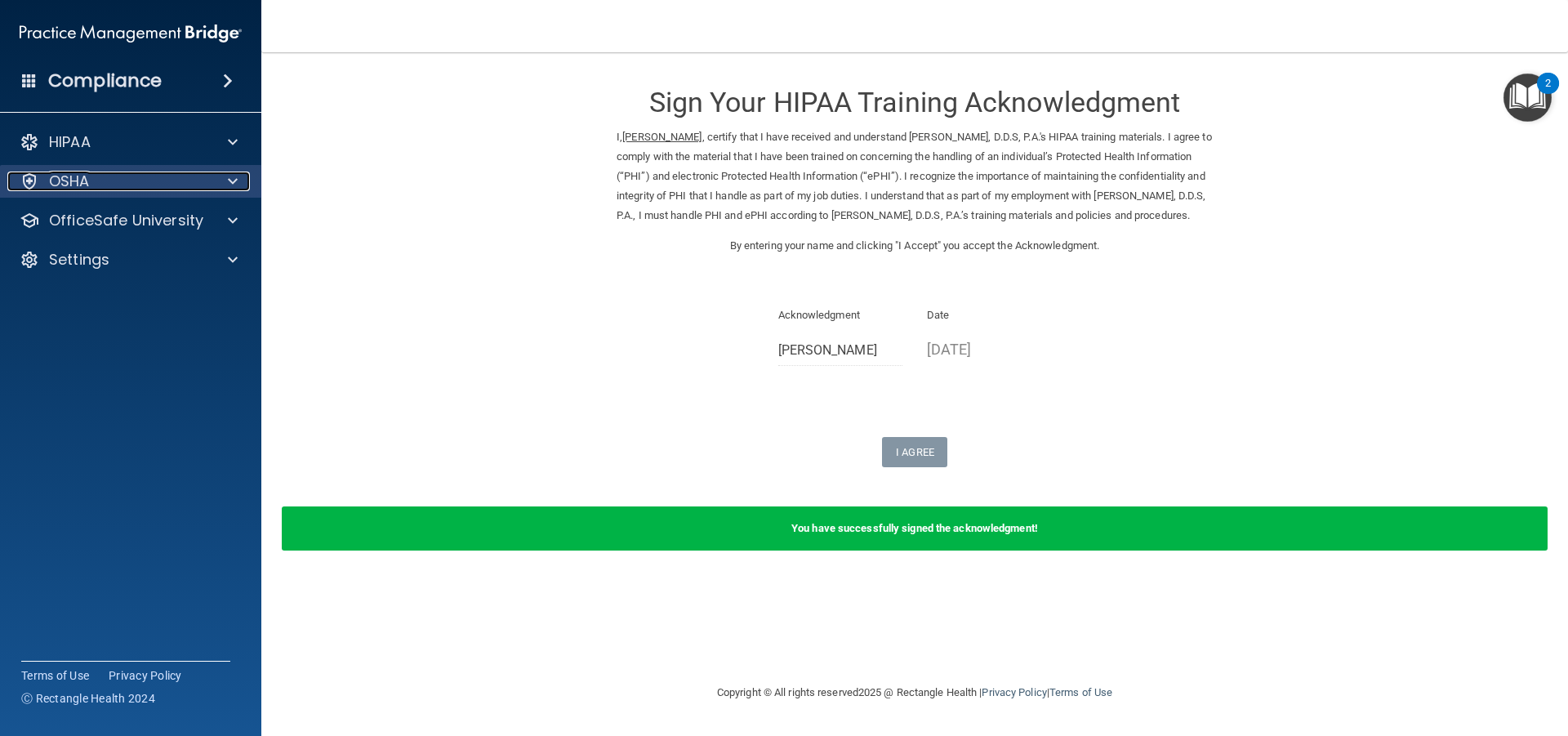
click at [228, 179] on span at bounding box center [232, 181] width 9 height 20
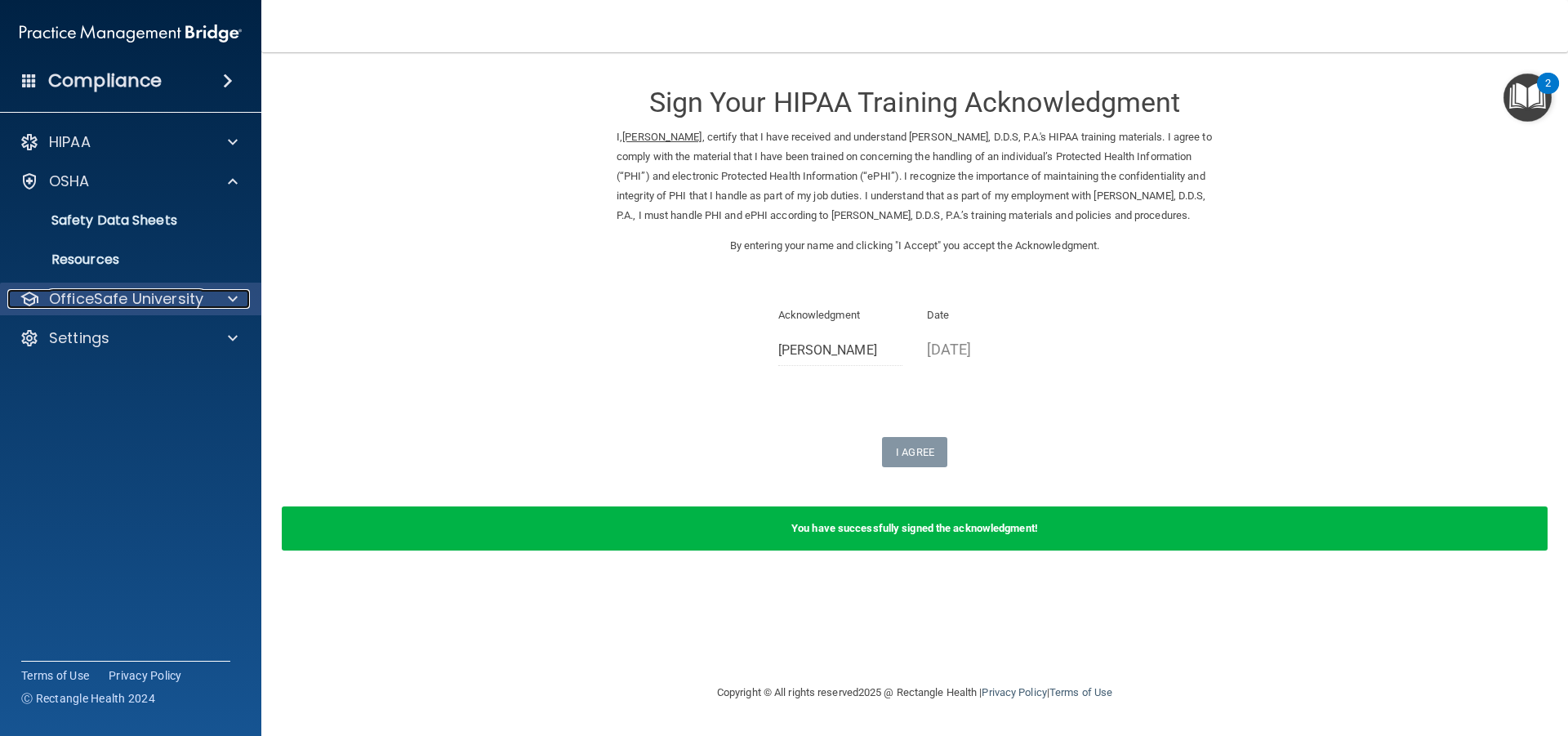
click at [223, 296] on div at bounding box center [231, 299] width 41 height 20
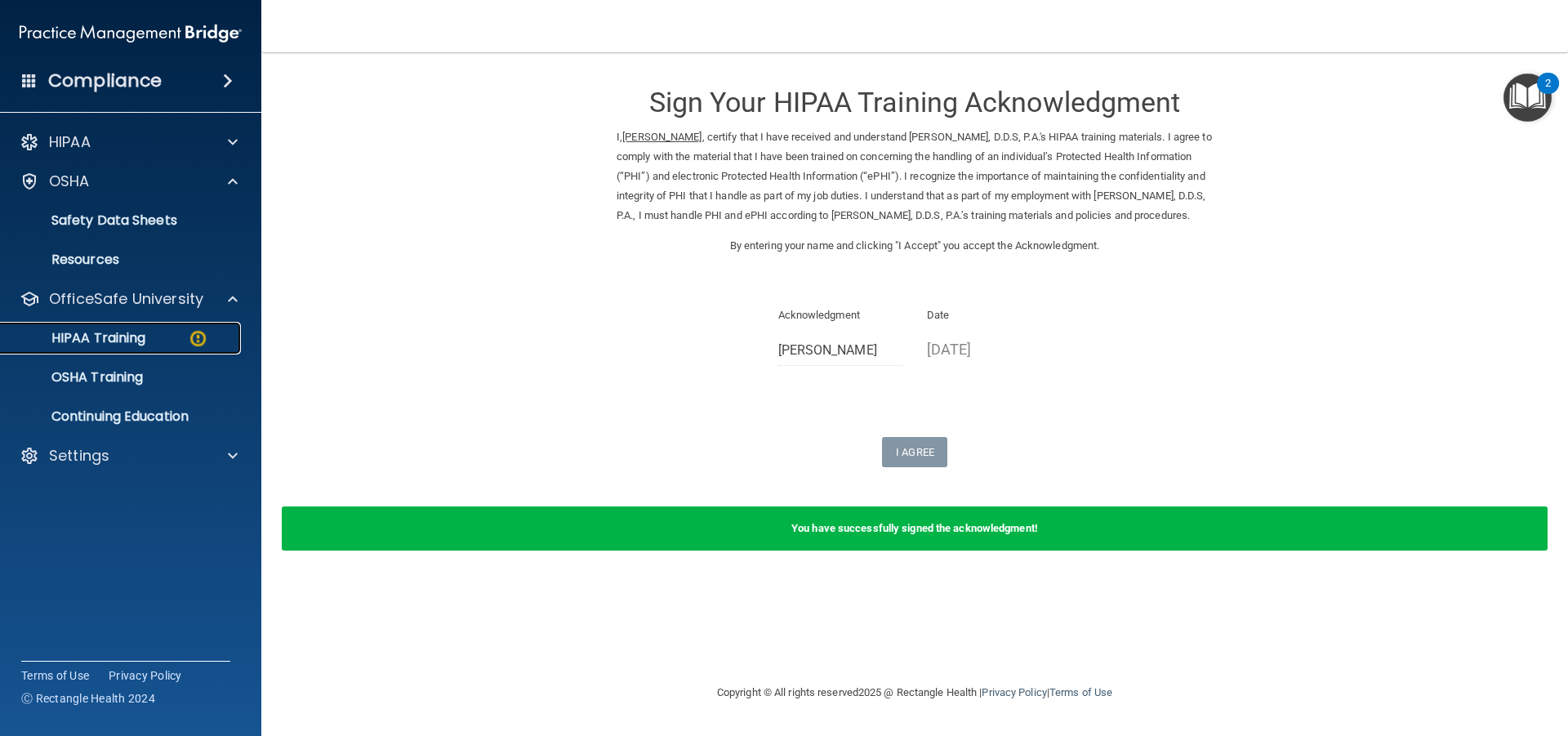
click at [181, 336] on div "HIPAA Training" at bounding box center [122, 338] width 223 height 16
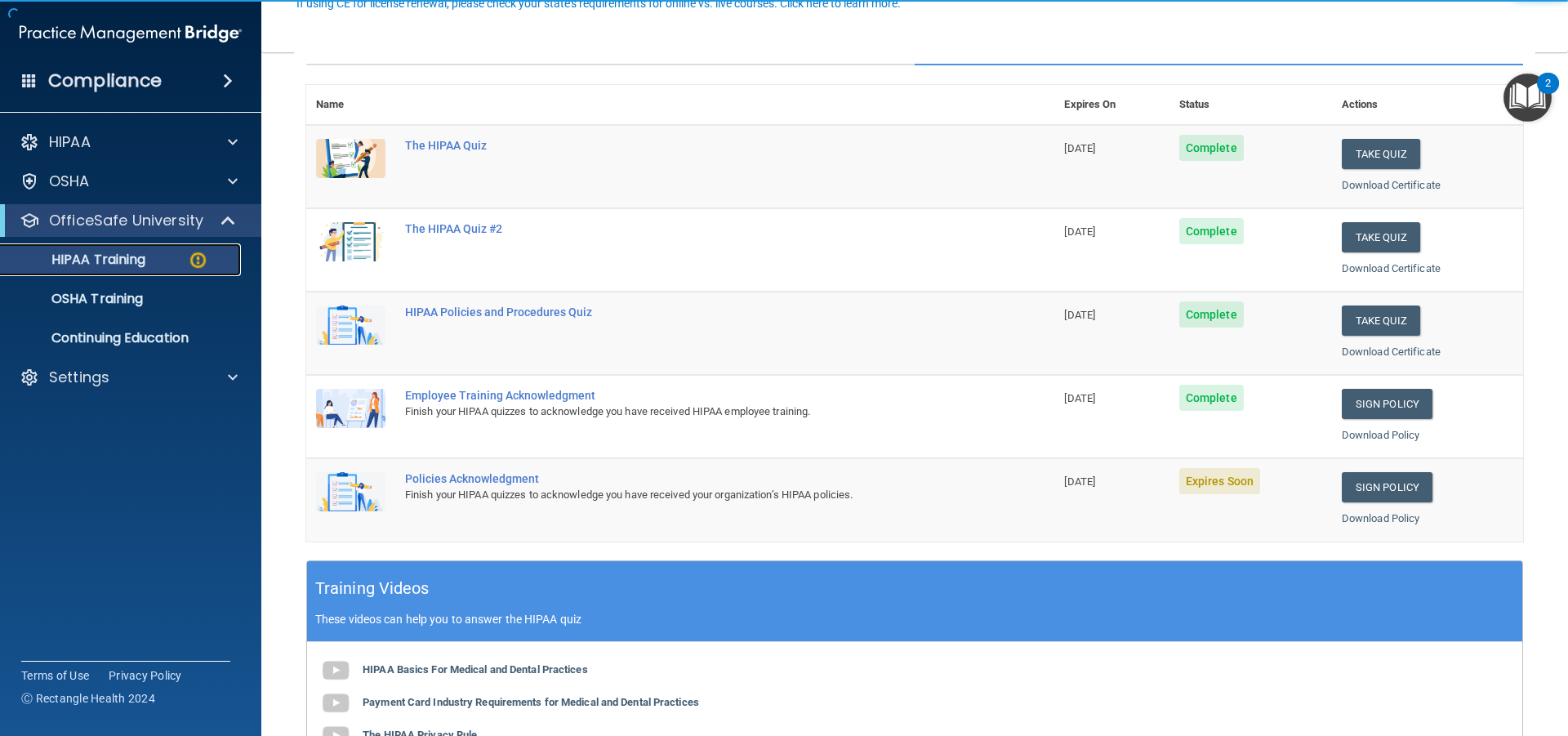
scroll to position [163, 0]
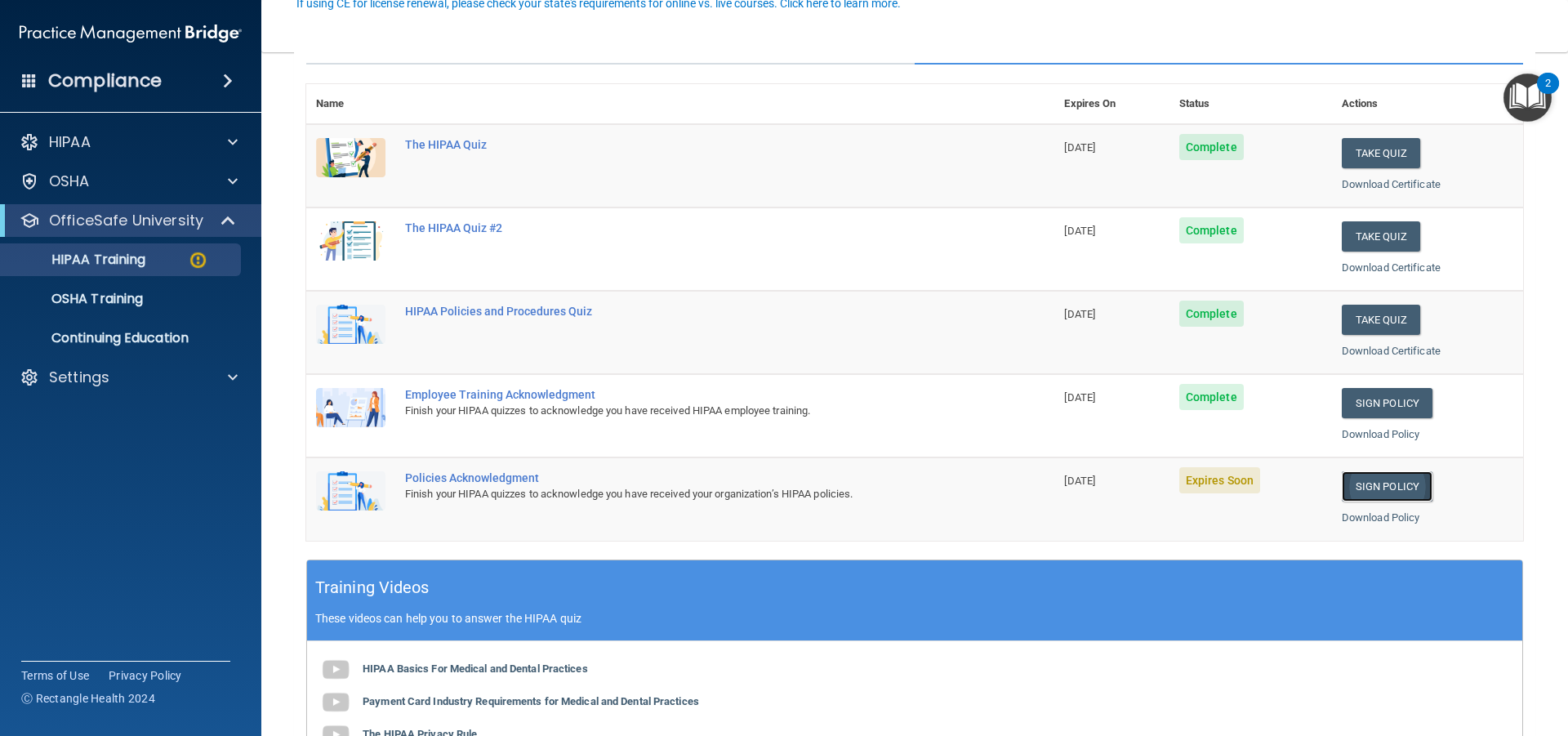
click at [1388, 482] on link "Sign Policy" at bounding box center [1388, 486] width 91 height 30
click at [112, 297] on p "OSHA Training" at bounding box center [76, 299] width 132 height 16
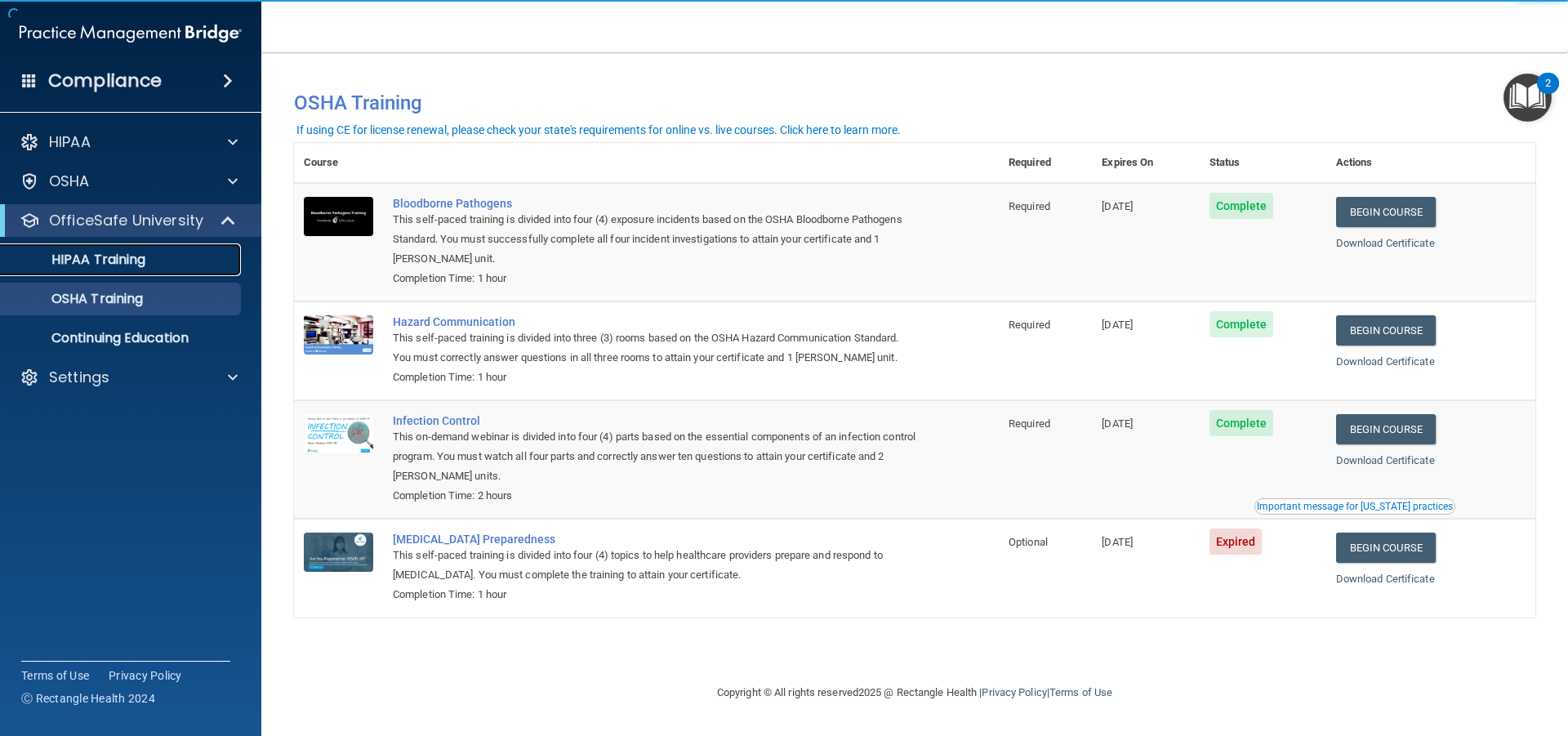
click at [121, 262] on p "HIPAA Training" at bounding box center [77, 259] width 135 height 16
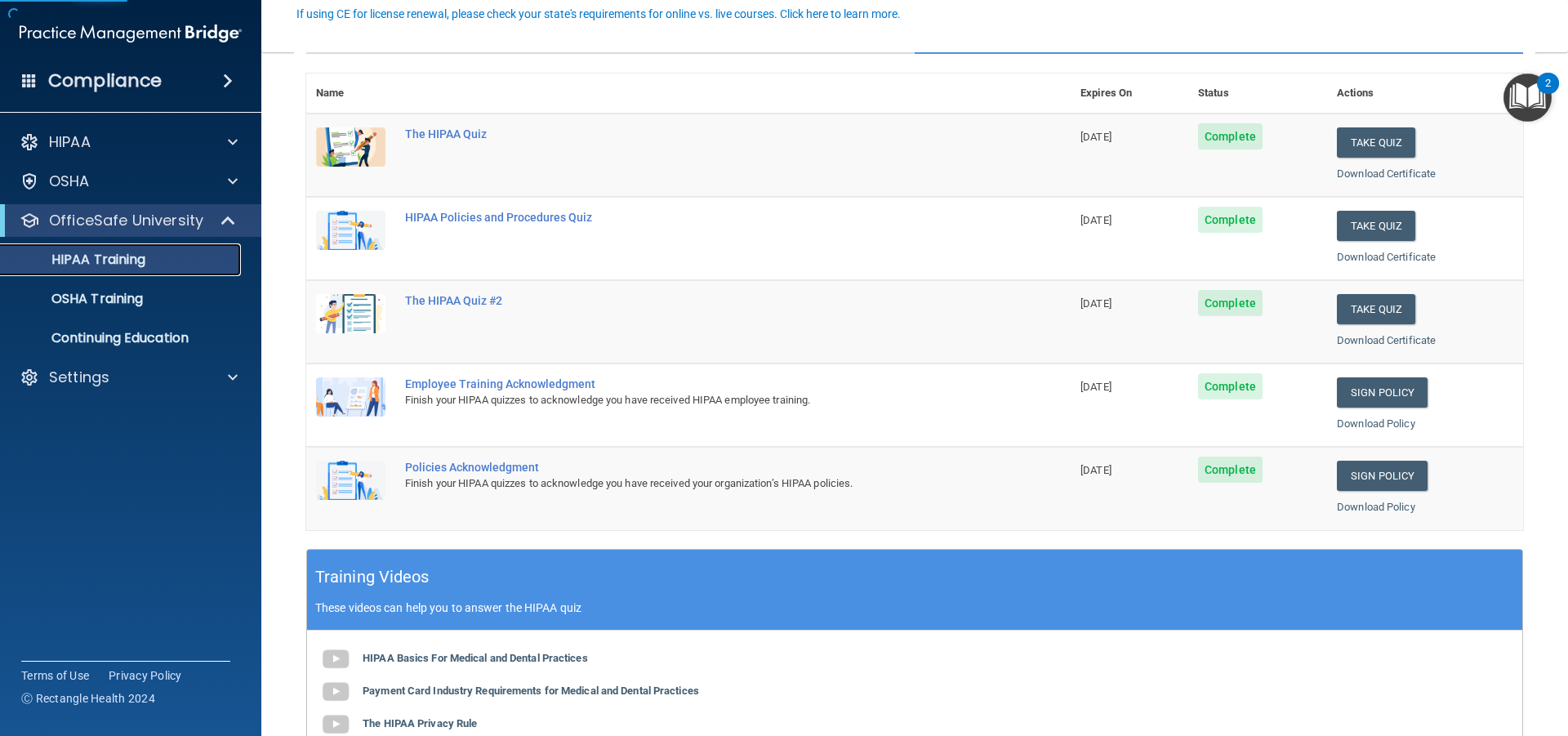
scroll to position [245, 0]
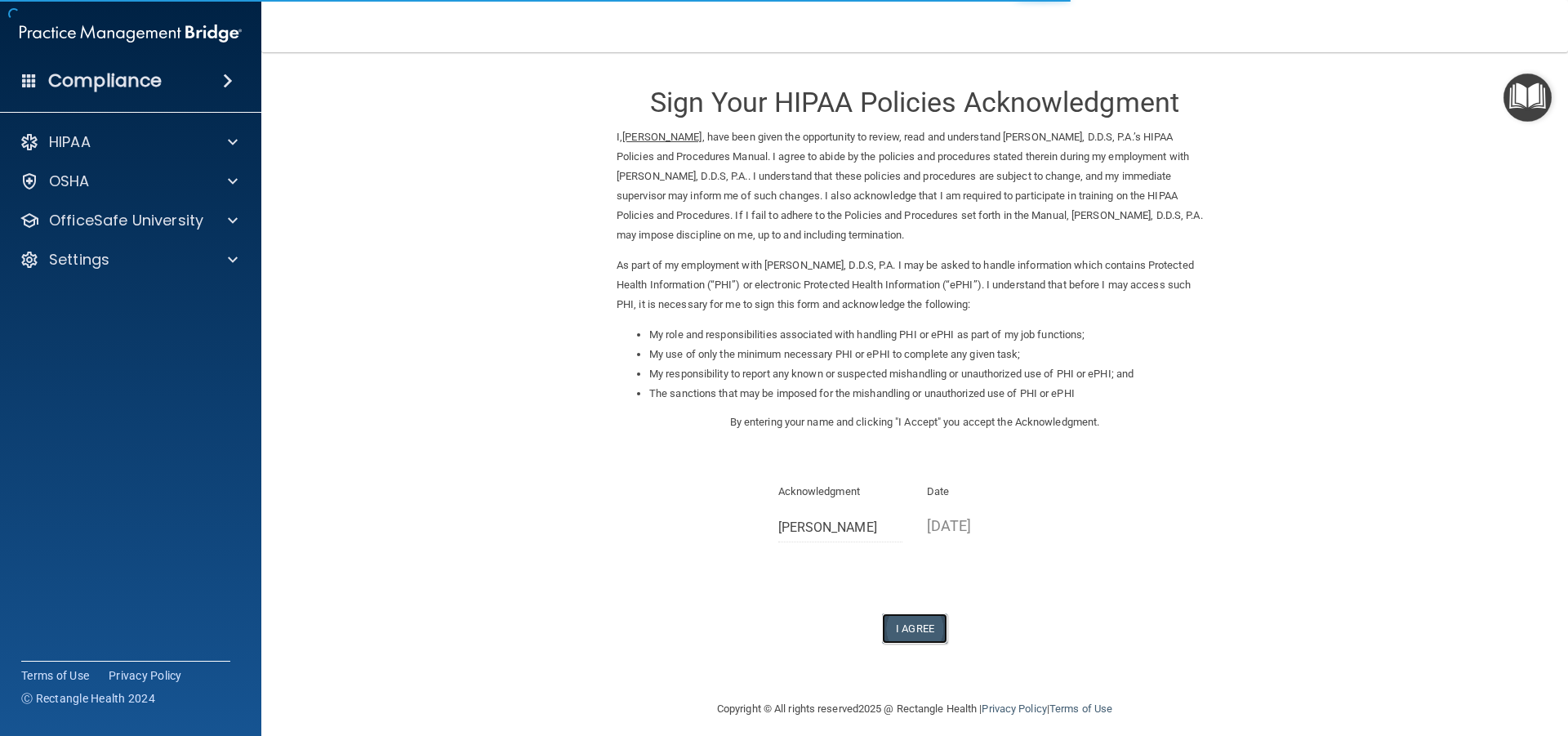
click at [920, 628] on button "I Agree" at bounding box center [914, 628] width 65 height 30
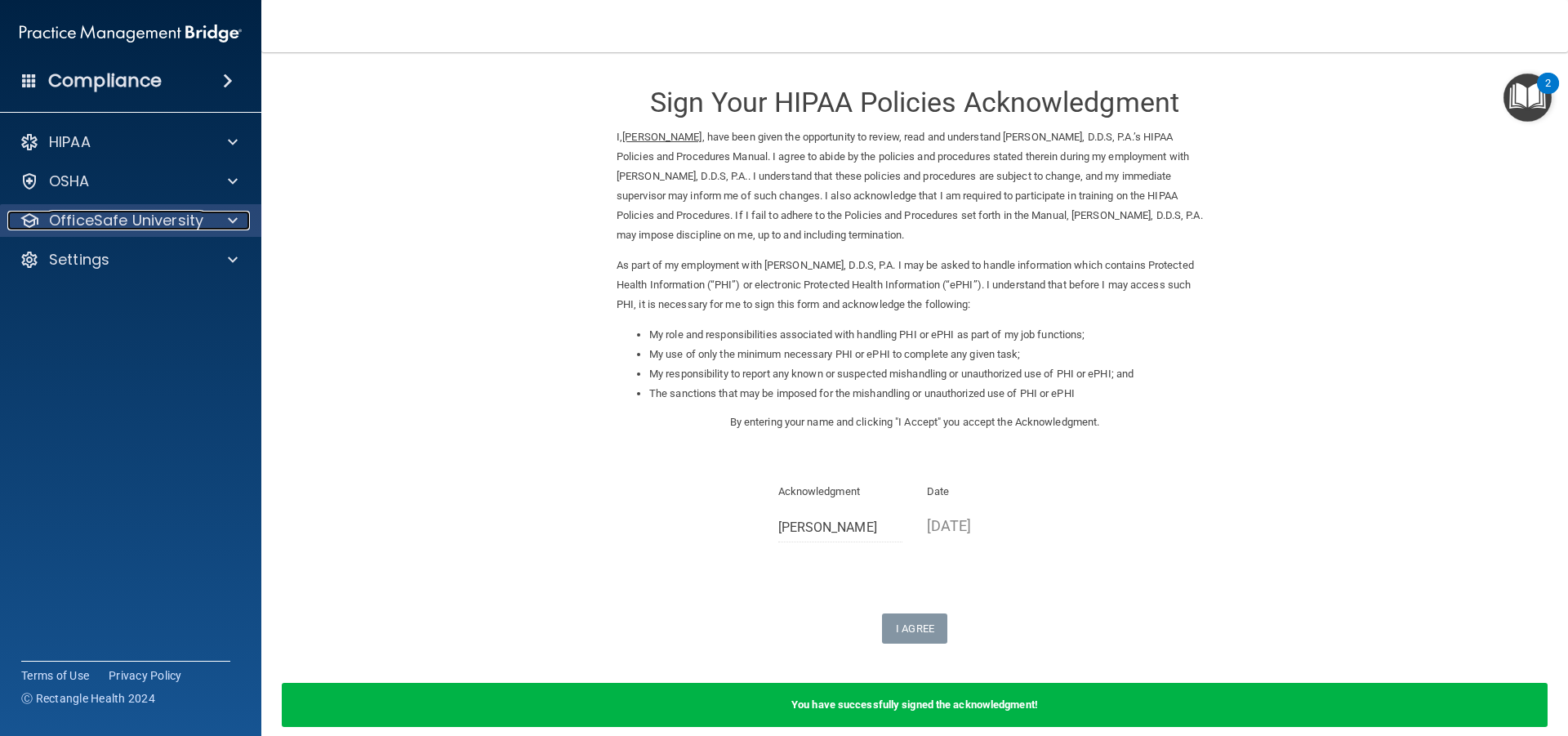
click at [216, 222] on div at bounding box center [231, 220] width 41 height 20
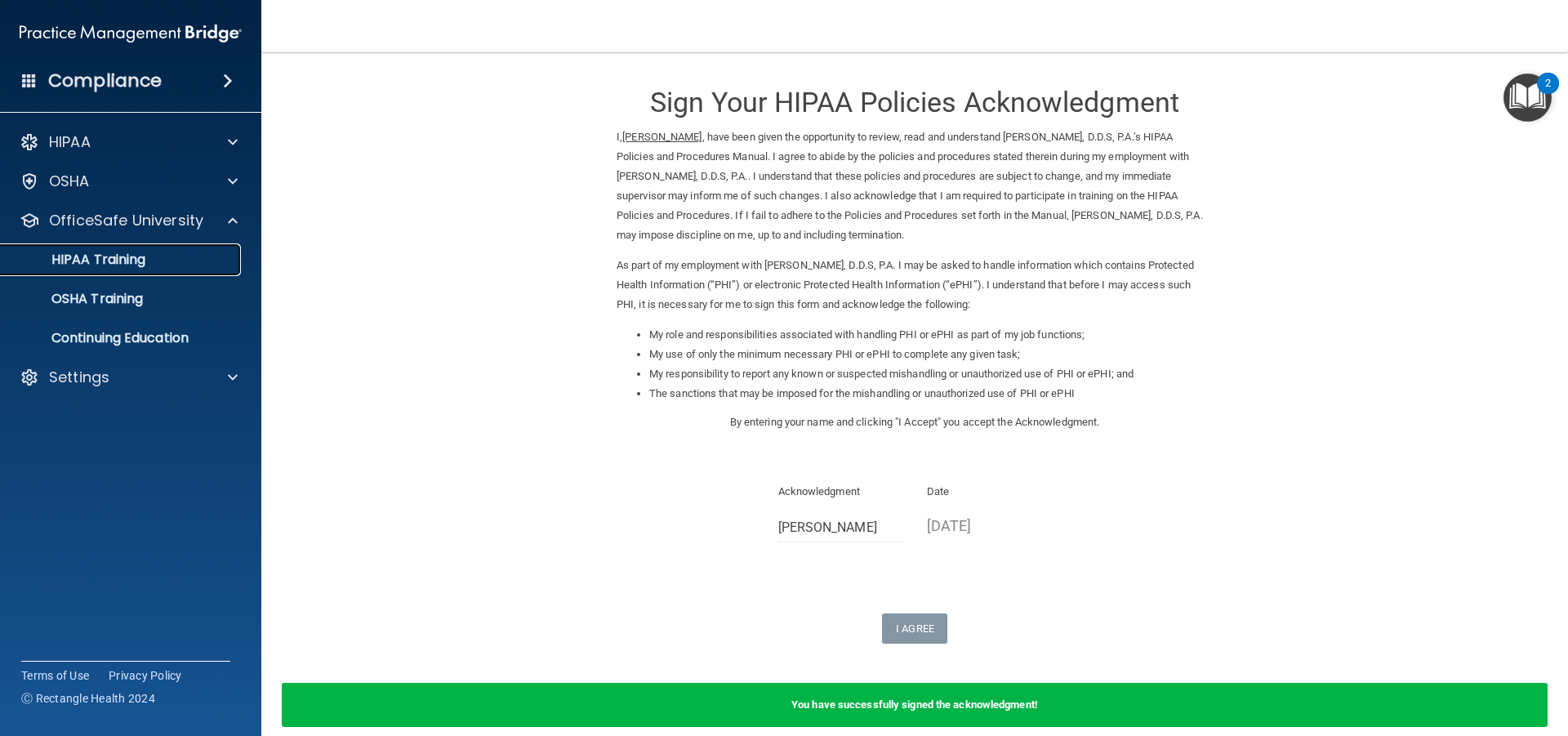
click at [190, 268] on link "HIPAA Training" at bounding box center [112, 260] width 257 height 33
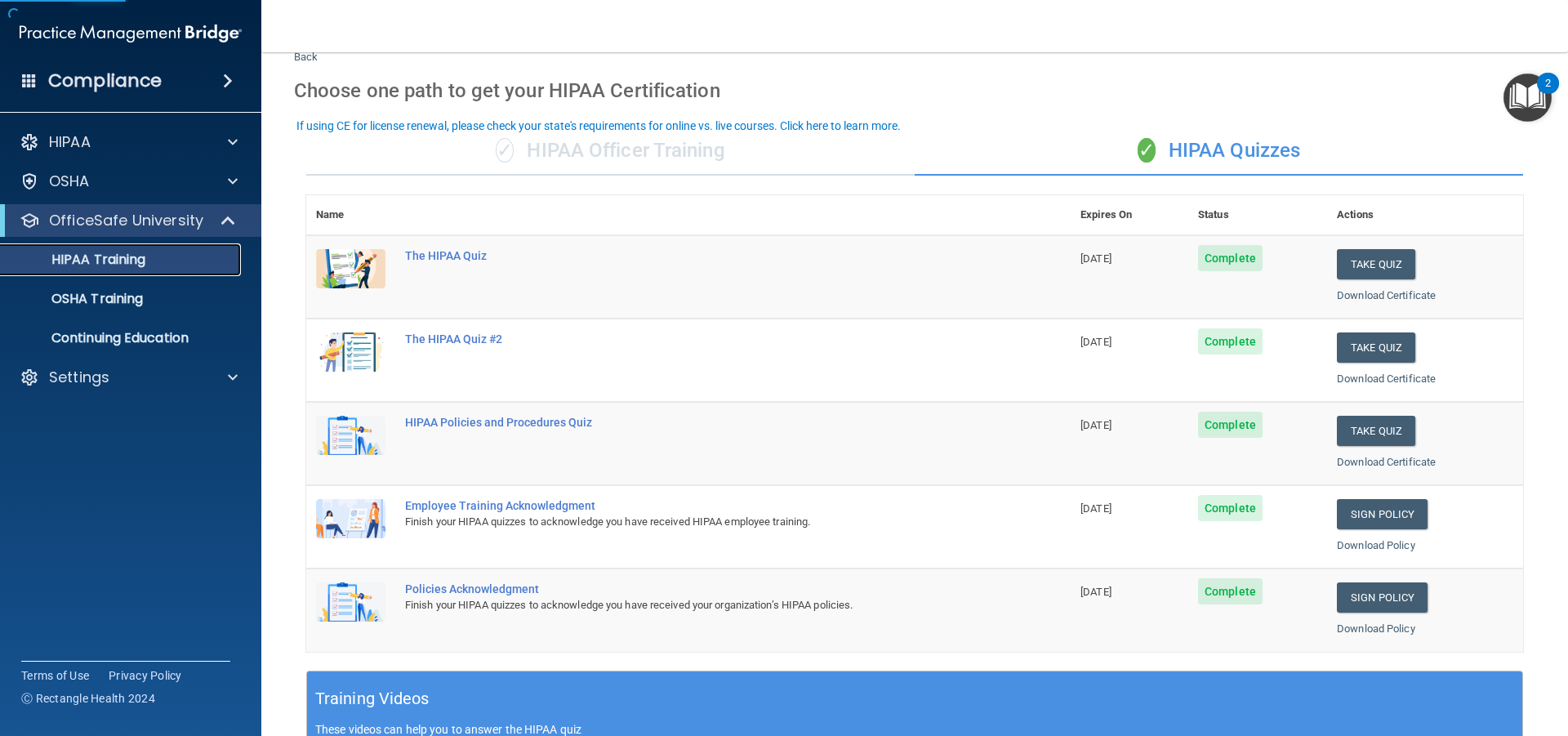
scroll to position [81, 0]
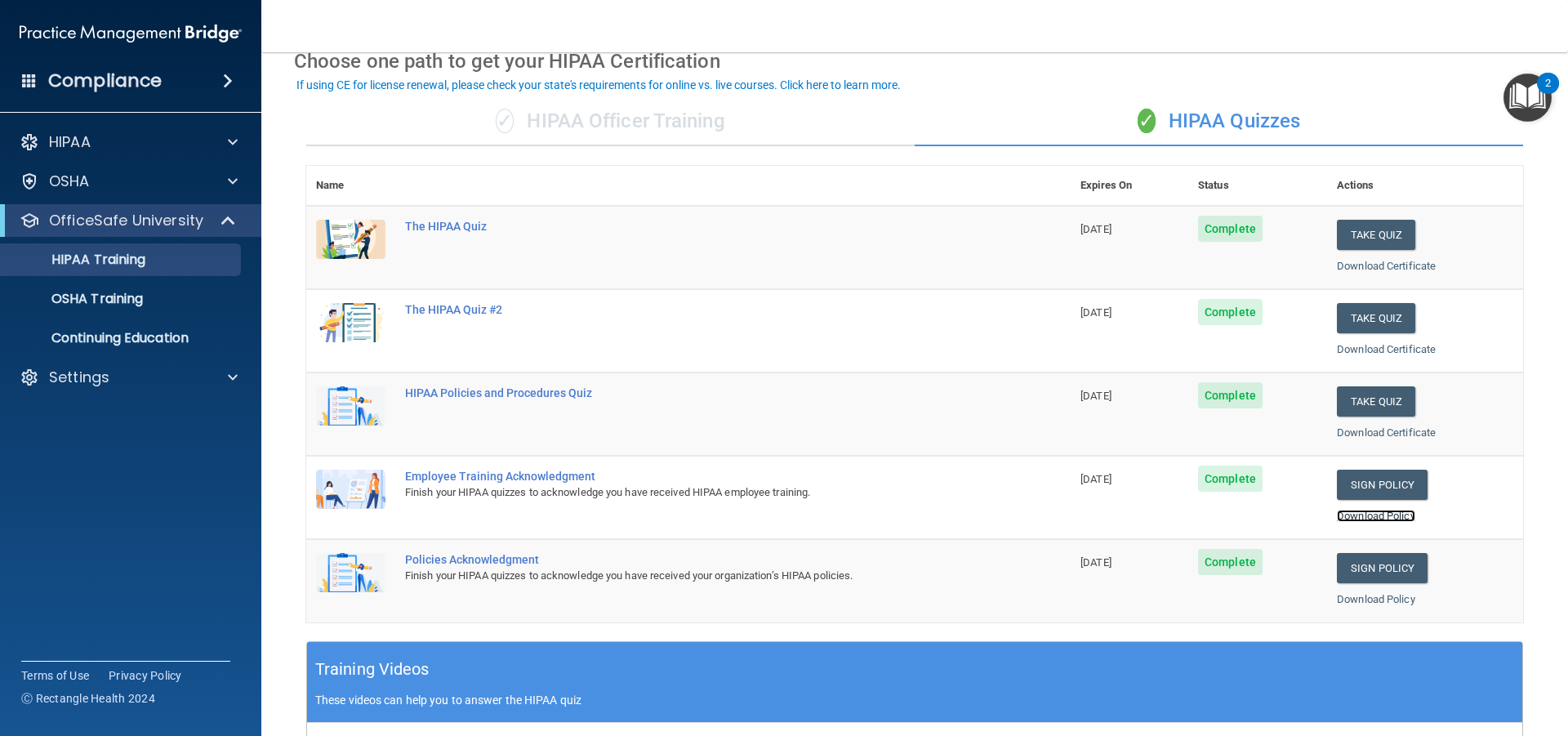
click at [1384, 514] on link "Download Policy" at bounding box center [1376, 516] width 78 height 12
click at [1354, 597] on link "Download Policy" at bounding box center [1376, 599] width 78 height 12
click at [141, 260] on p "HIPAA Training" at bounding box center [77, 259] width 135 height 16
click at [131, 305] on p "OSHA Training" at bounding box center [76, 299] width 132 height 16
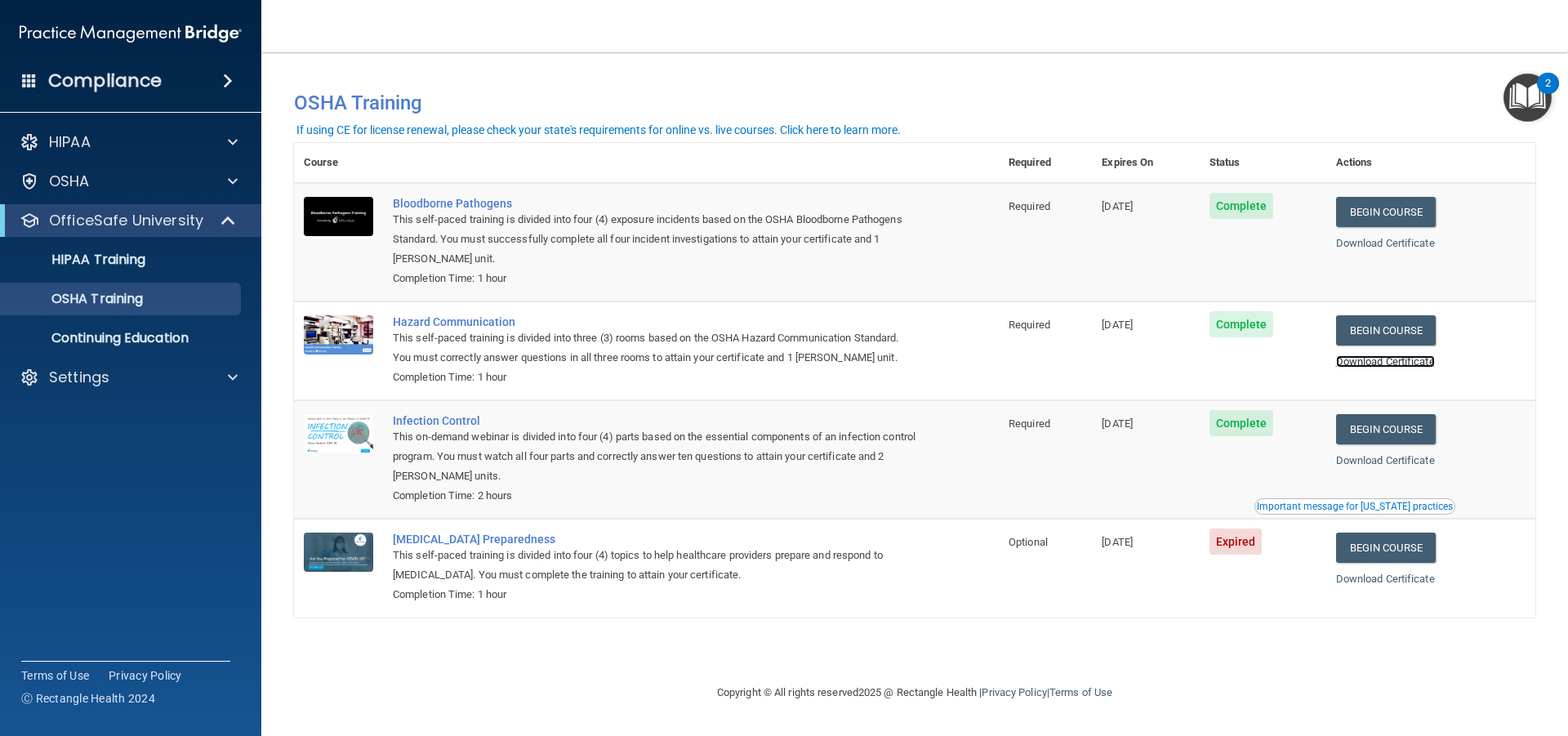
click at [1435, 364] on link "Download Certificate" at bounding box center [1385, 361] width 99 height 12
click at [1418, 243] on link "Download Certificate" at bounding box center [1385, 243] width 99 height 12
click at [149, 335] on p "Continuing Education" at bounding box center [122, 338] width 223 height 16
